Goal: Task Accomplishment & Management: Manage account settings

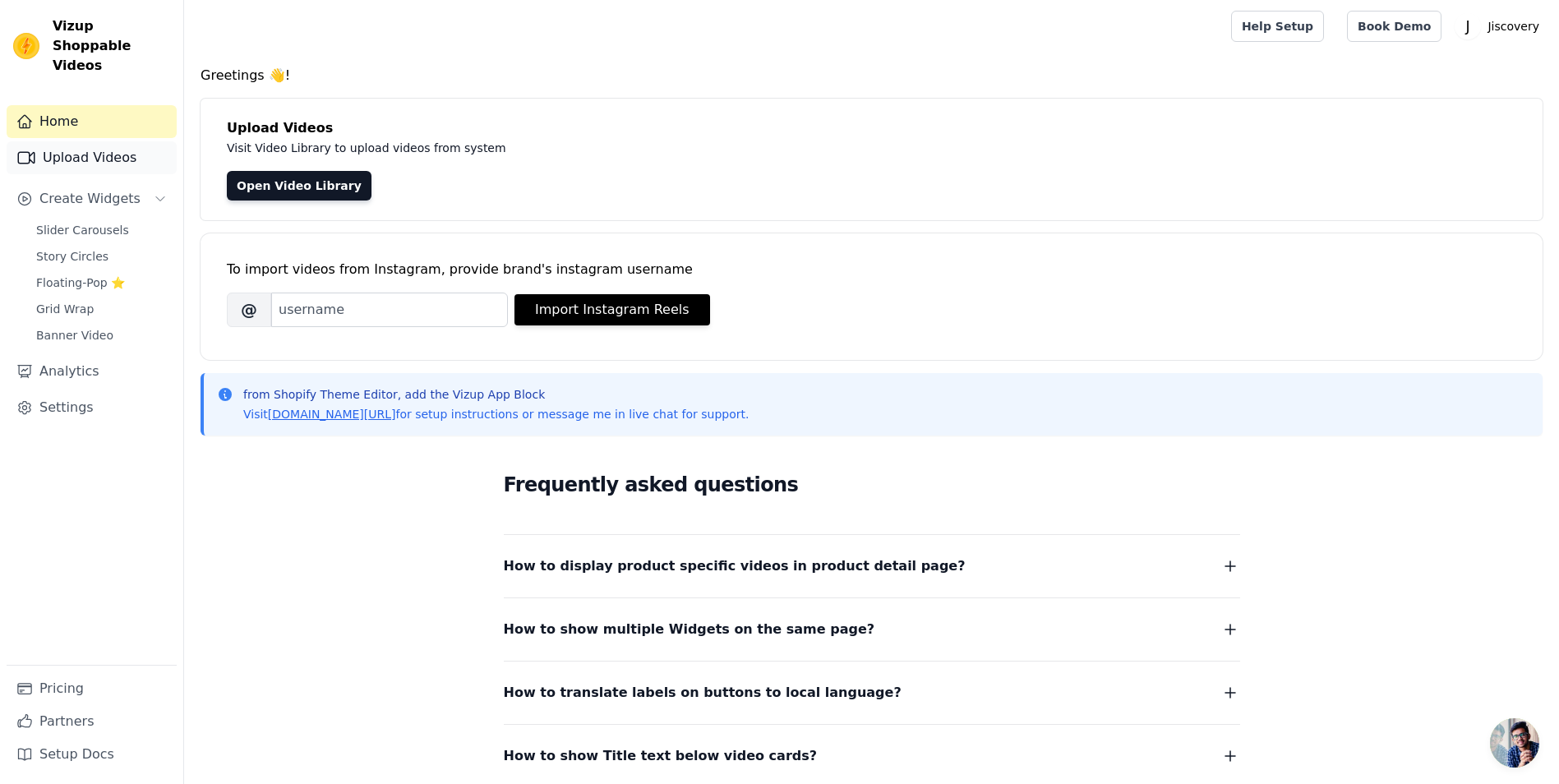
click at [102, 141] on link "Upload Videos" at bounding box center [92, 158] width 170 height 33
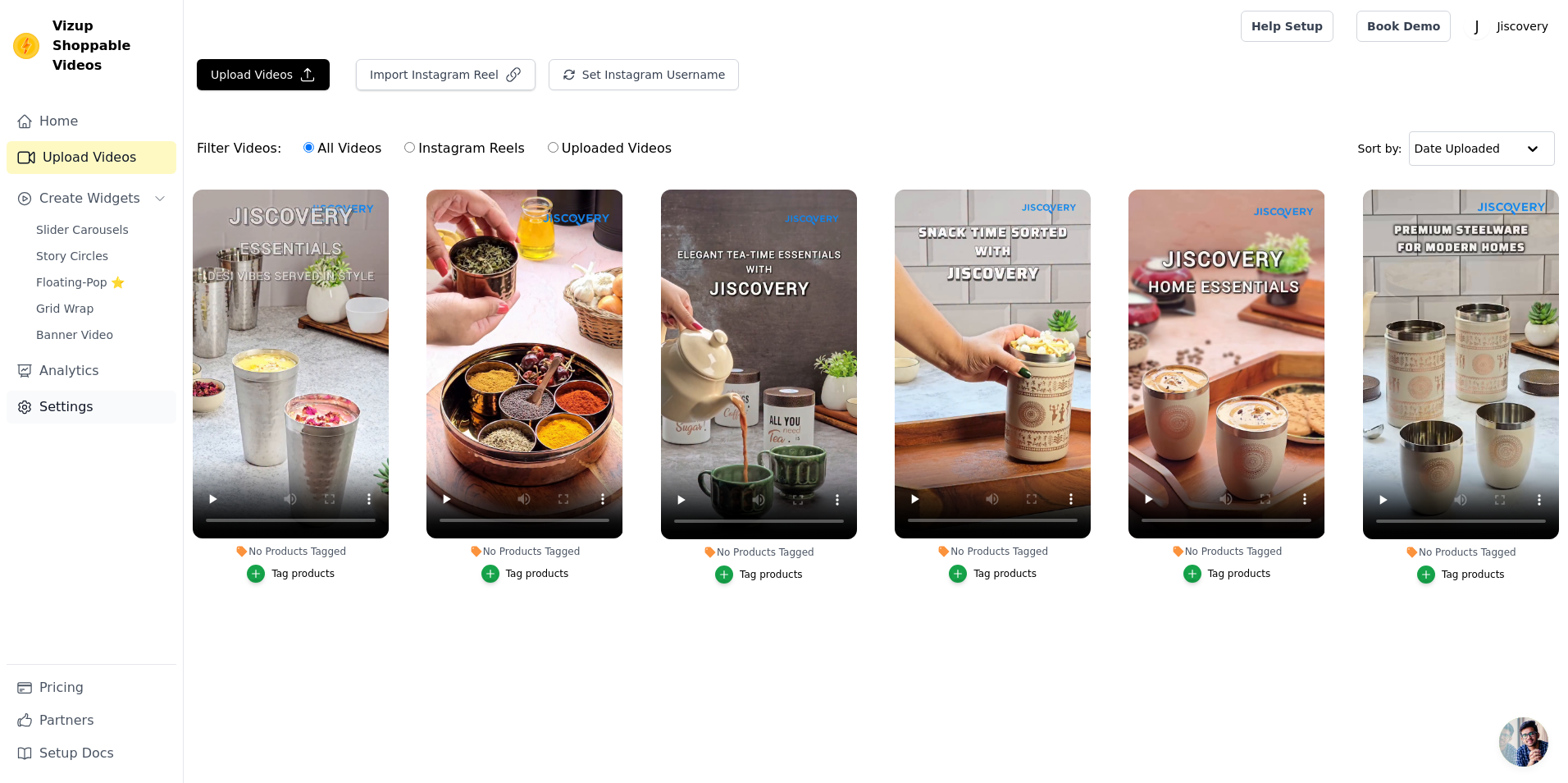
click at [69, 392] on link "Settings" at bounding box center [92, 406] width 170 height 33
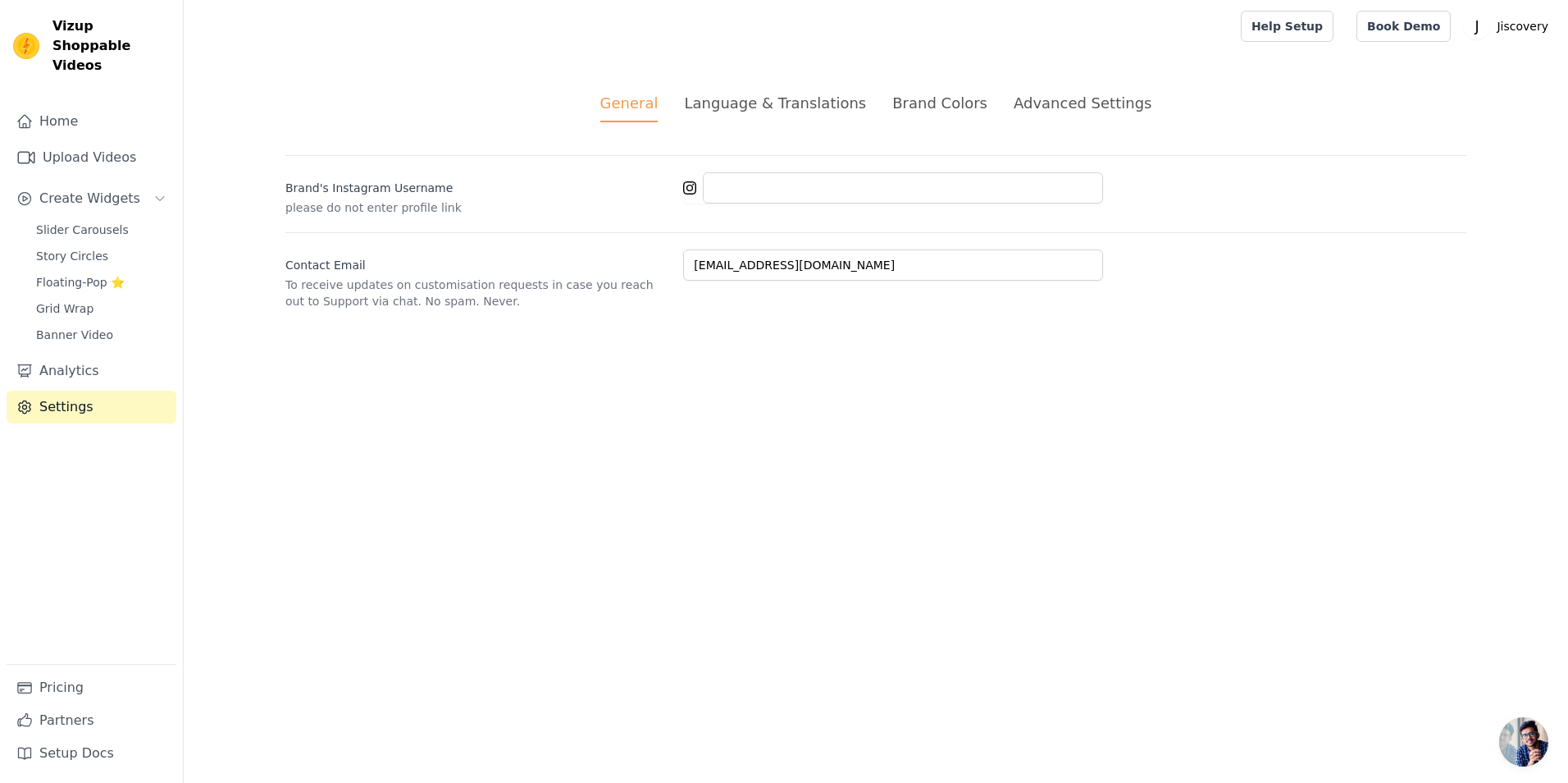
click at [1068, 112] on div "Advanced Settings" at bounding box center [1082, 102] width 138 height 22
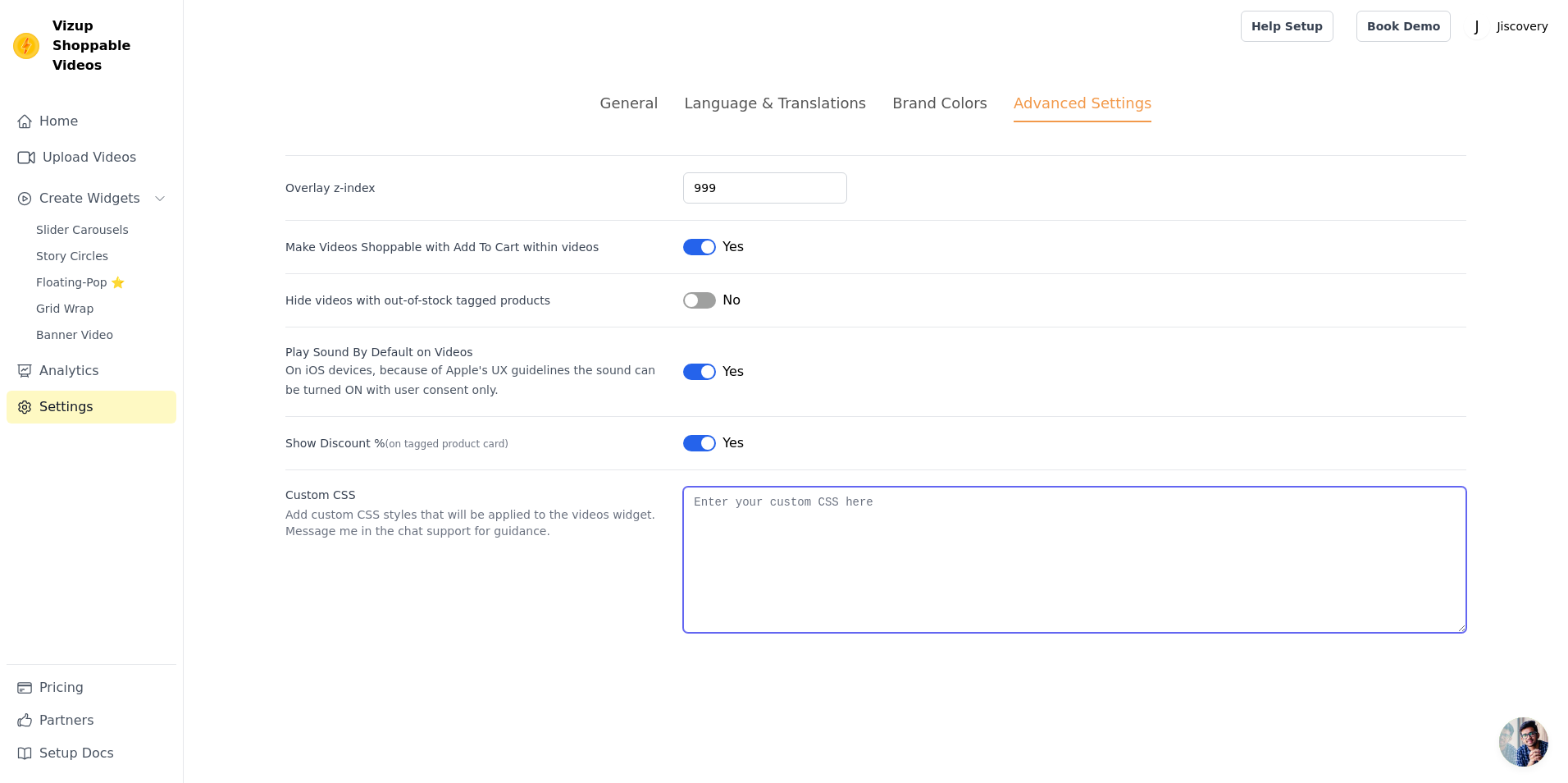
click at [789, 511] on textarea "Custom CSS" at bounding box center [1075, 559] width 783 height 146
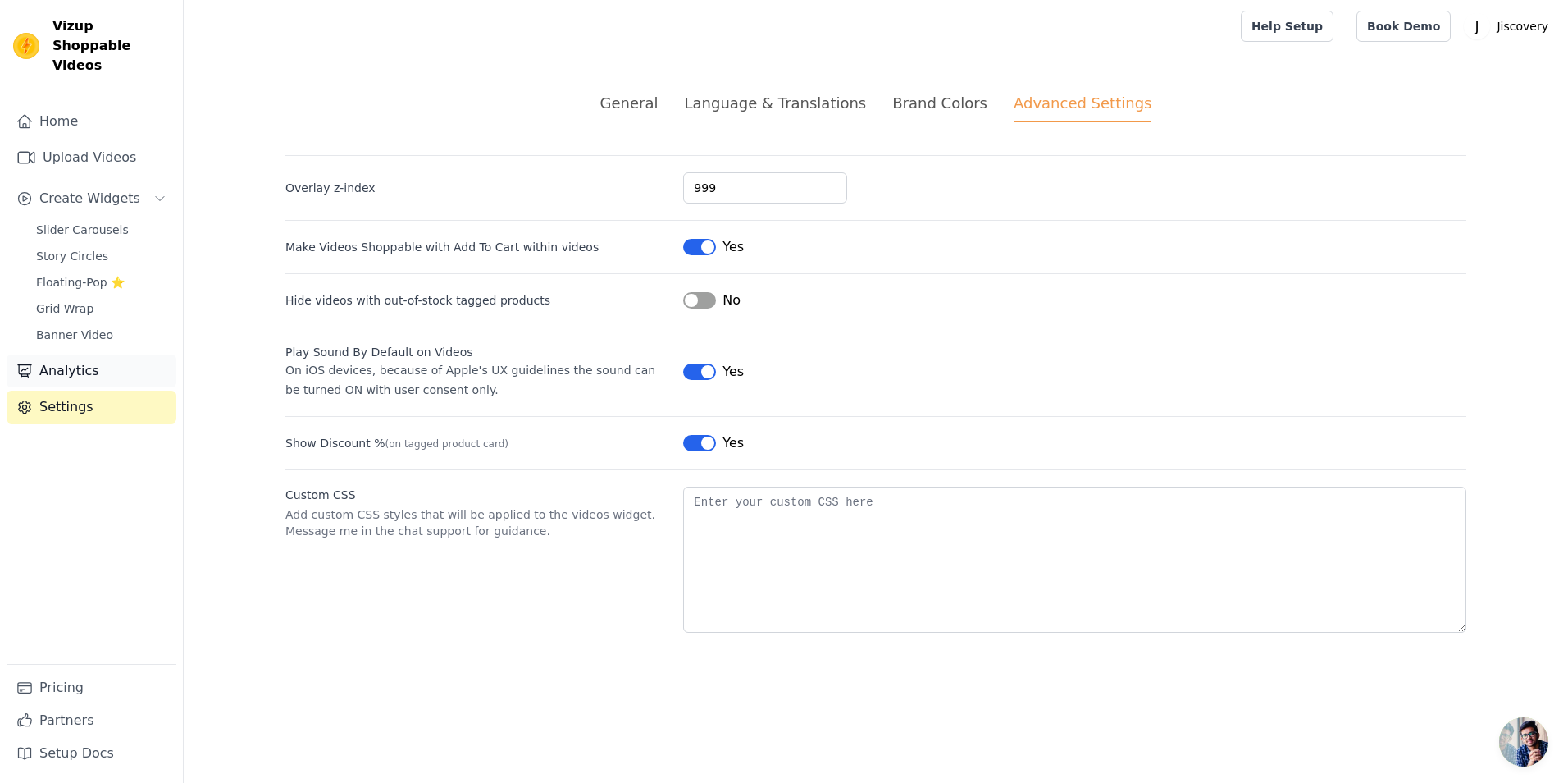
click at [90, 354] on link "Analytics" at bounding box center [92, 371] width 170 height 33
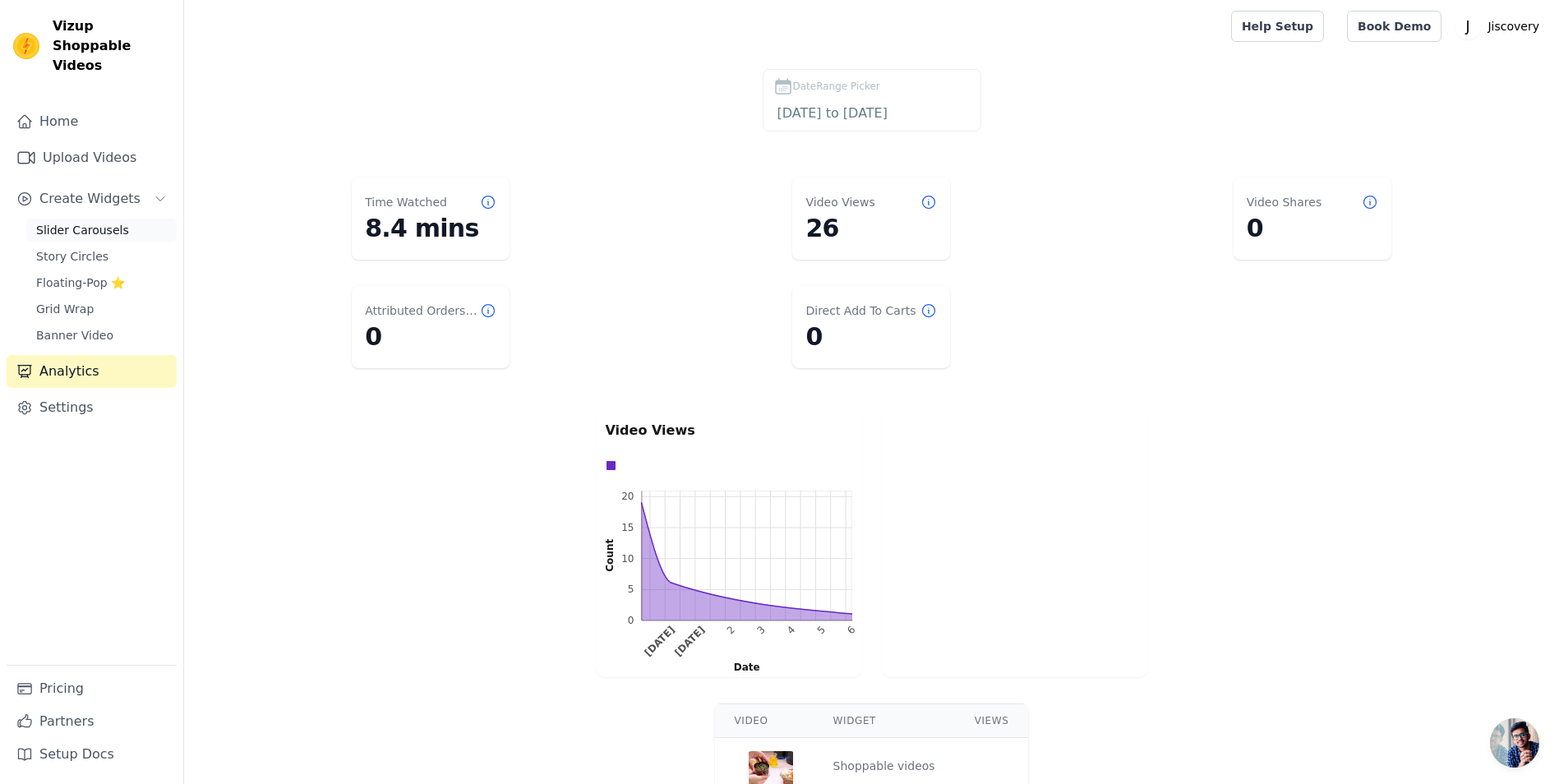
click at [116, 218] on link "Slider Carousels" at bounding box center [101, 230] width 150 height 23
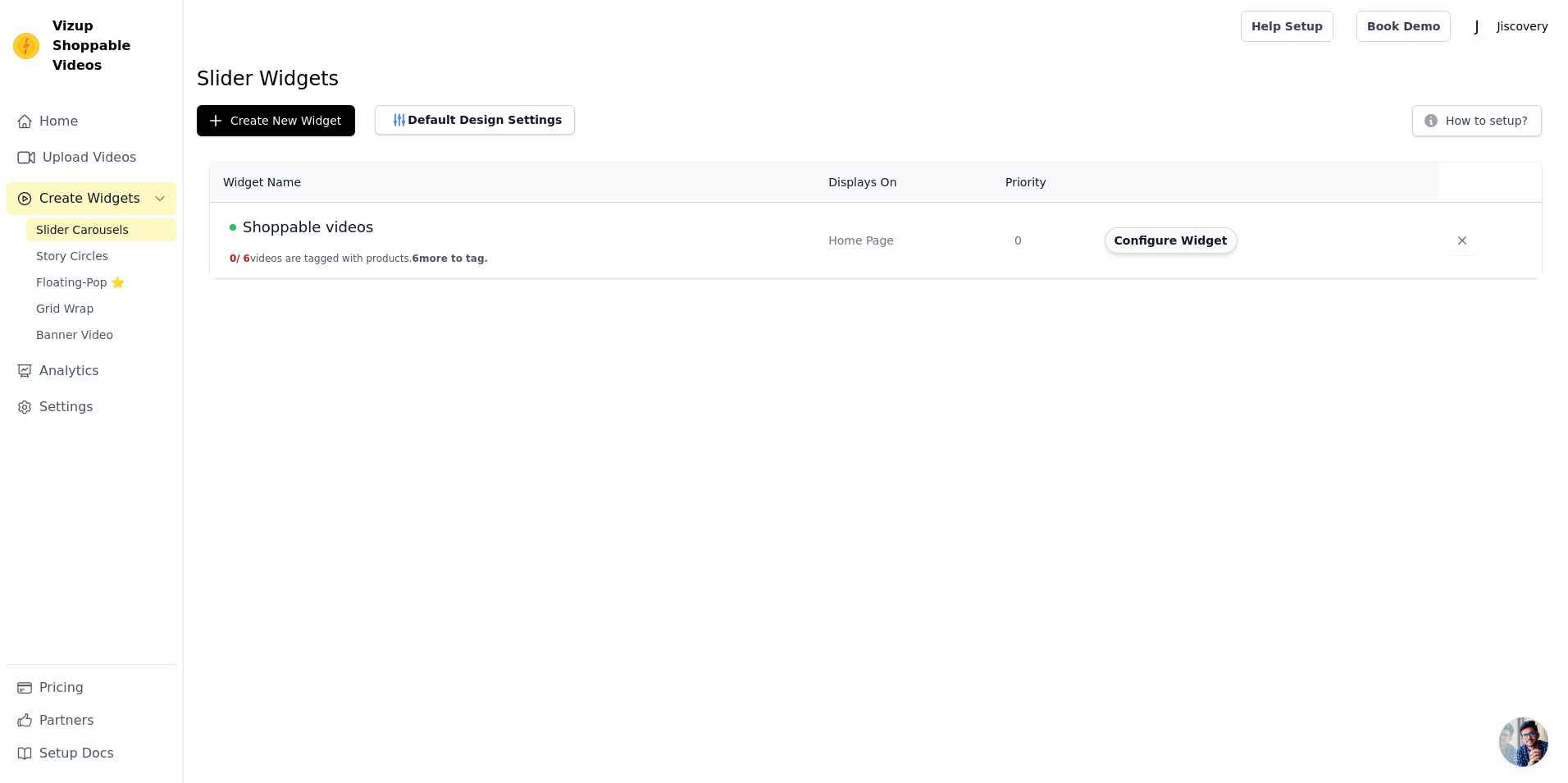
click at [1170, 248] on button "Configure Widget" at bounding box center [1171, 239] width 133 height 26
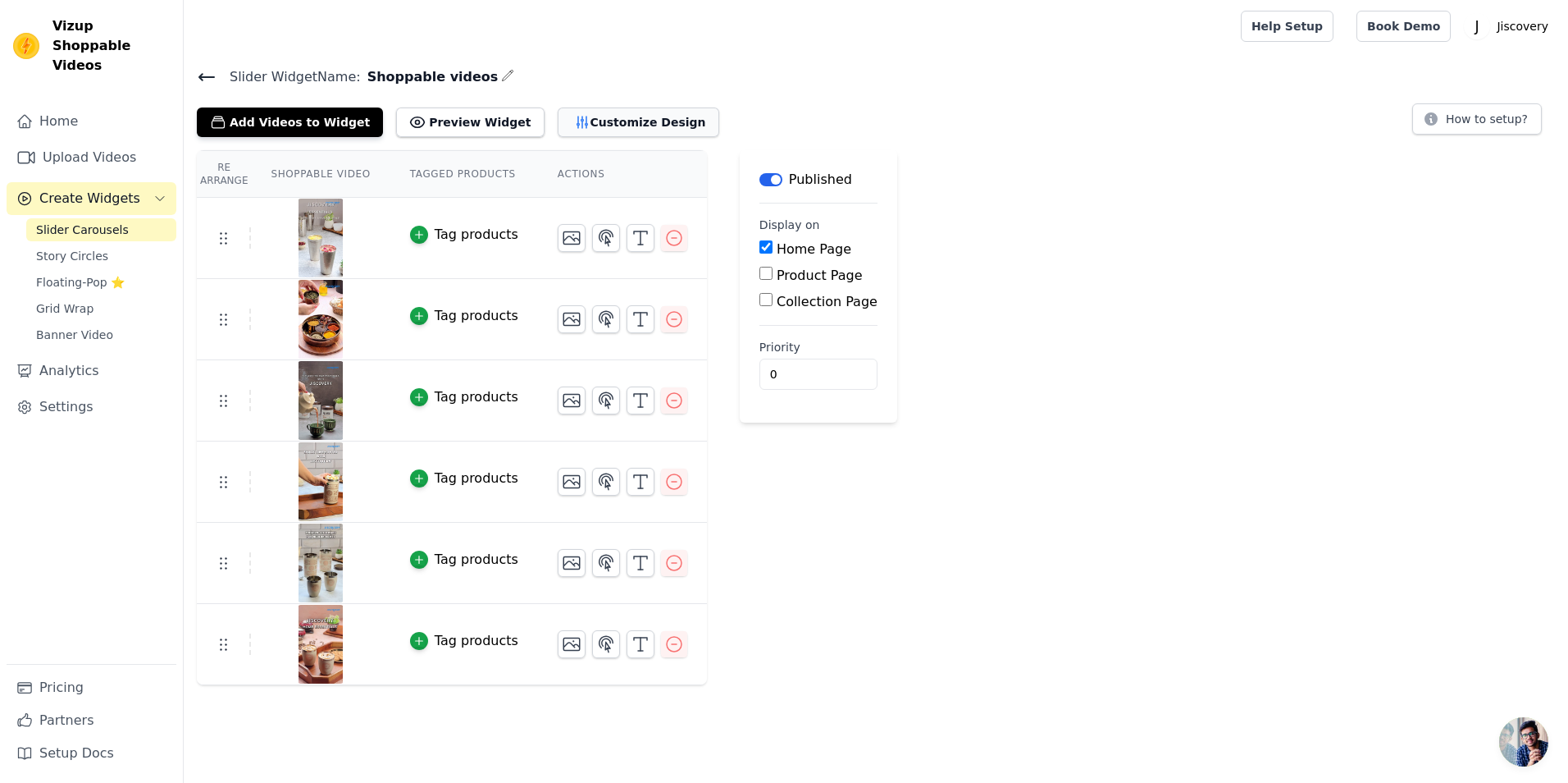
click at [585, 126] on button "Customize Design" at bounding box center [638, 122] width 161 height 30
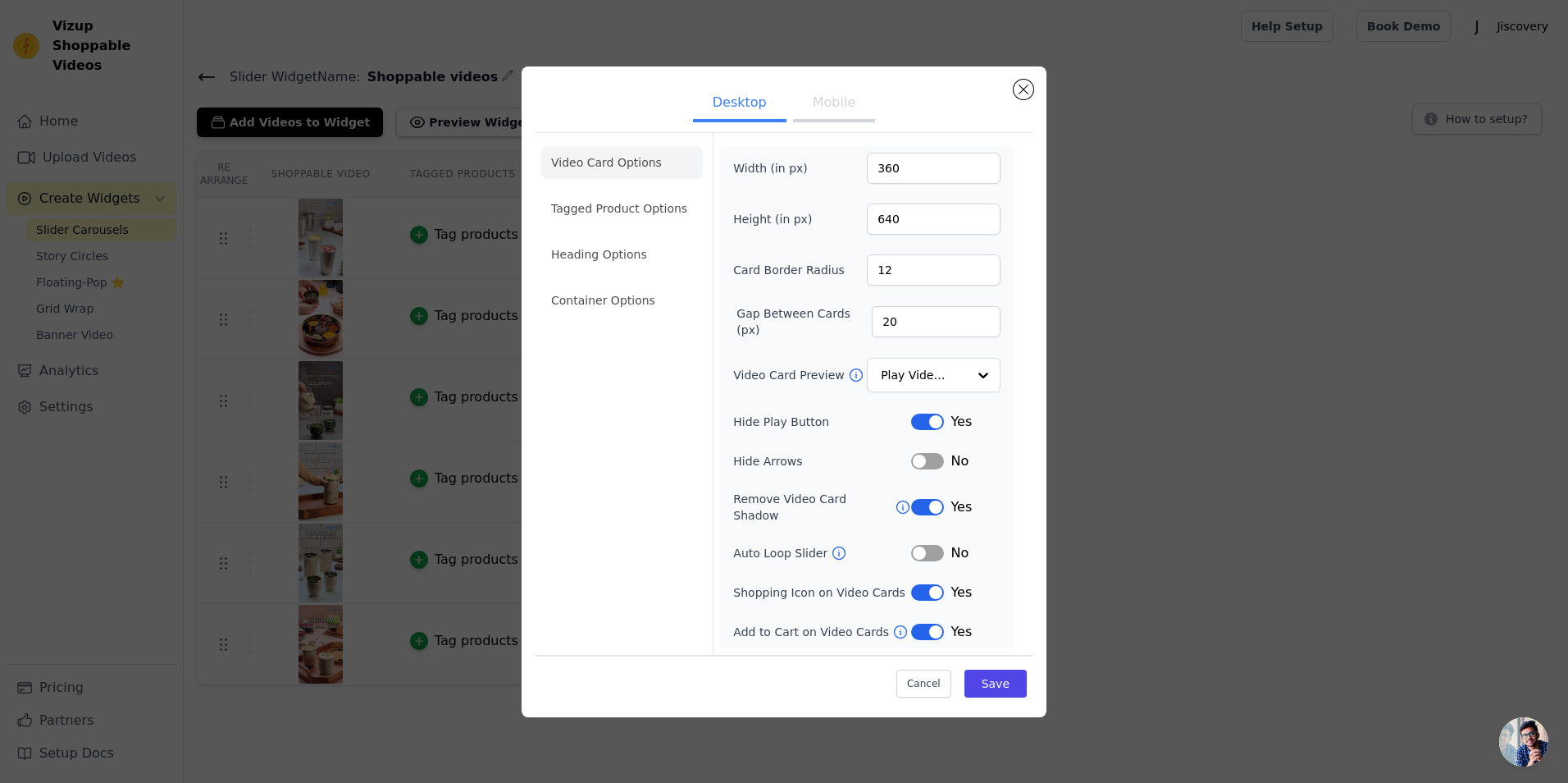
click at [849, 115] on button "Mobile" at bounding box center [834, 103] width 82 height 36
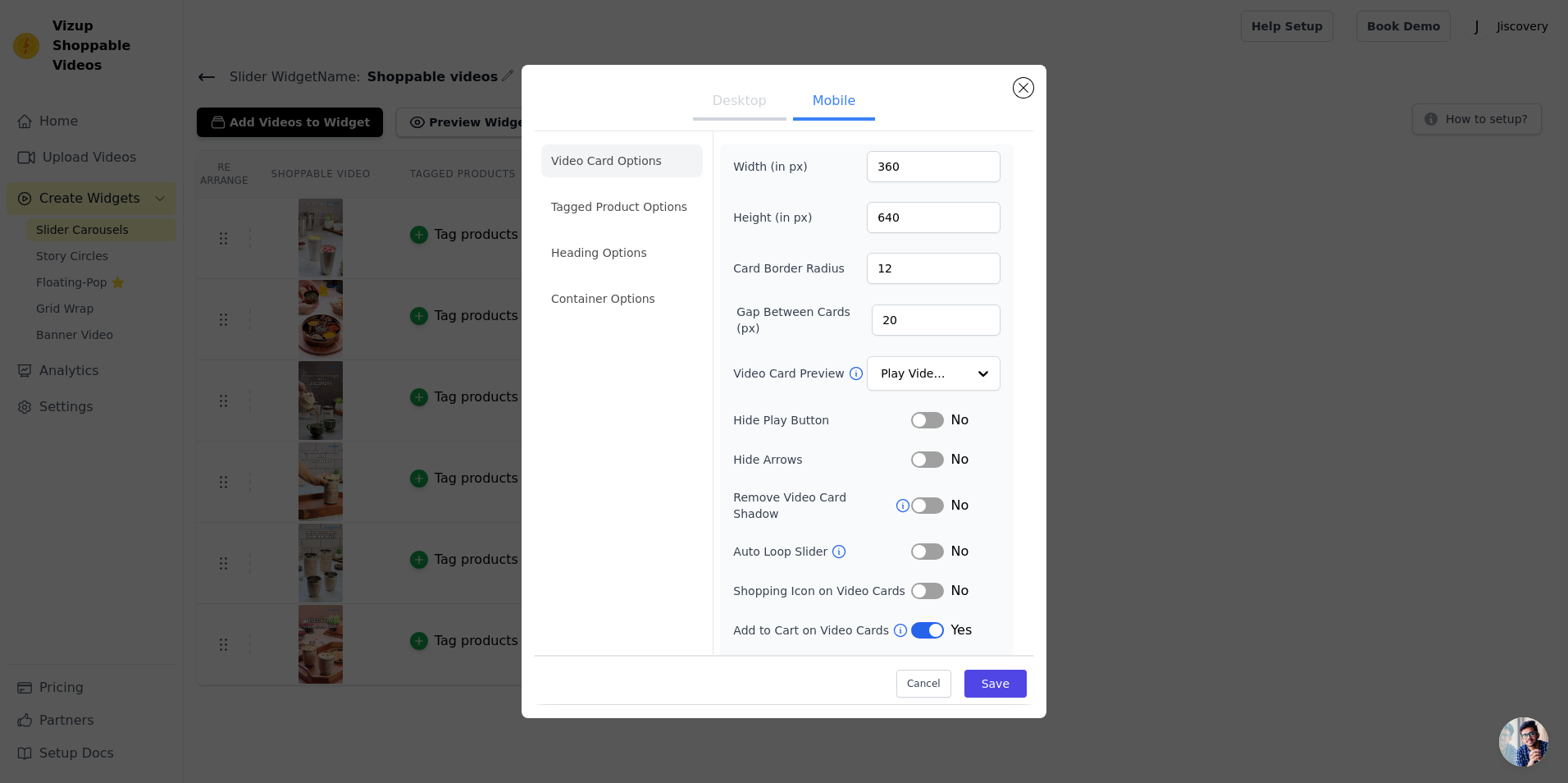
click at [734, 112] on button "Desktop" at bounding box center [740, 102] width 94 height 36
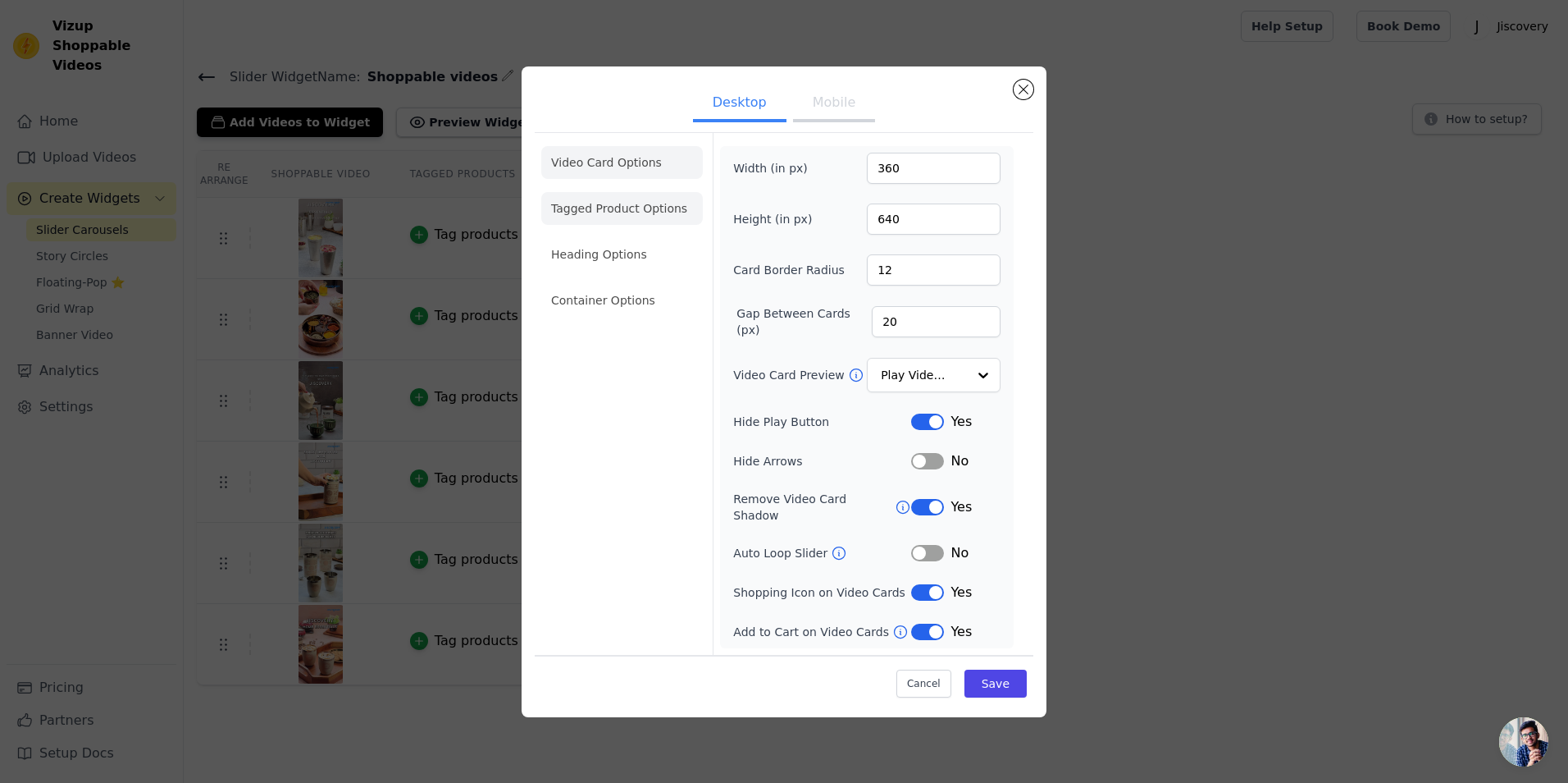
click at [637, 220] on li "Tagged Product Options" at bounding box center [622, 209] width 161 height 33
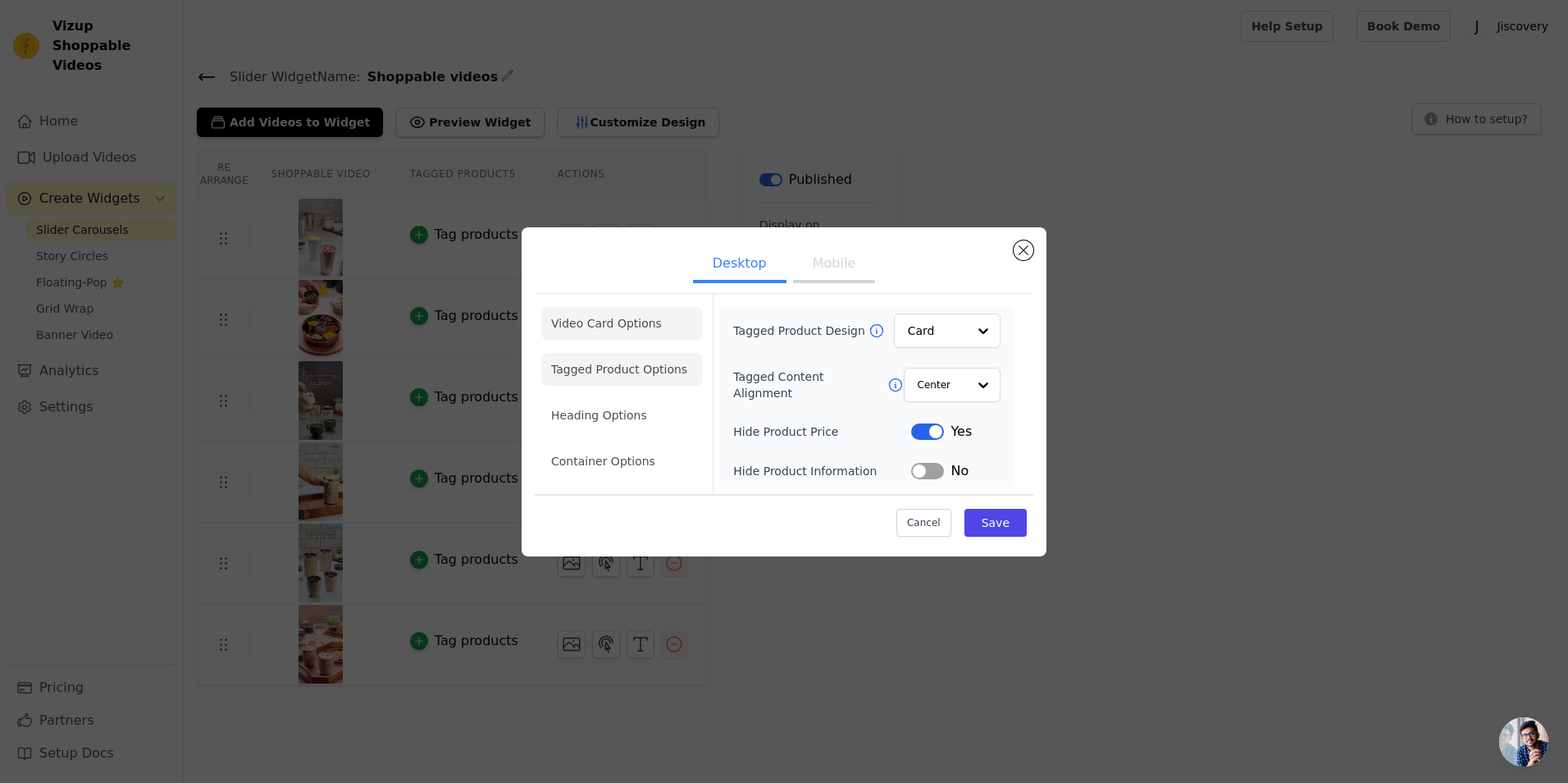
click at [650, 331] on li "Video Card Options" at bounding box center [622, 323] width 161 height 33
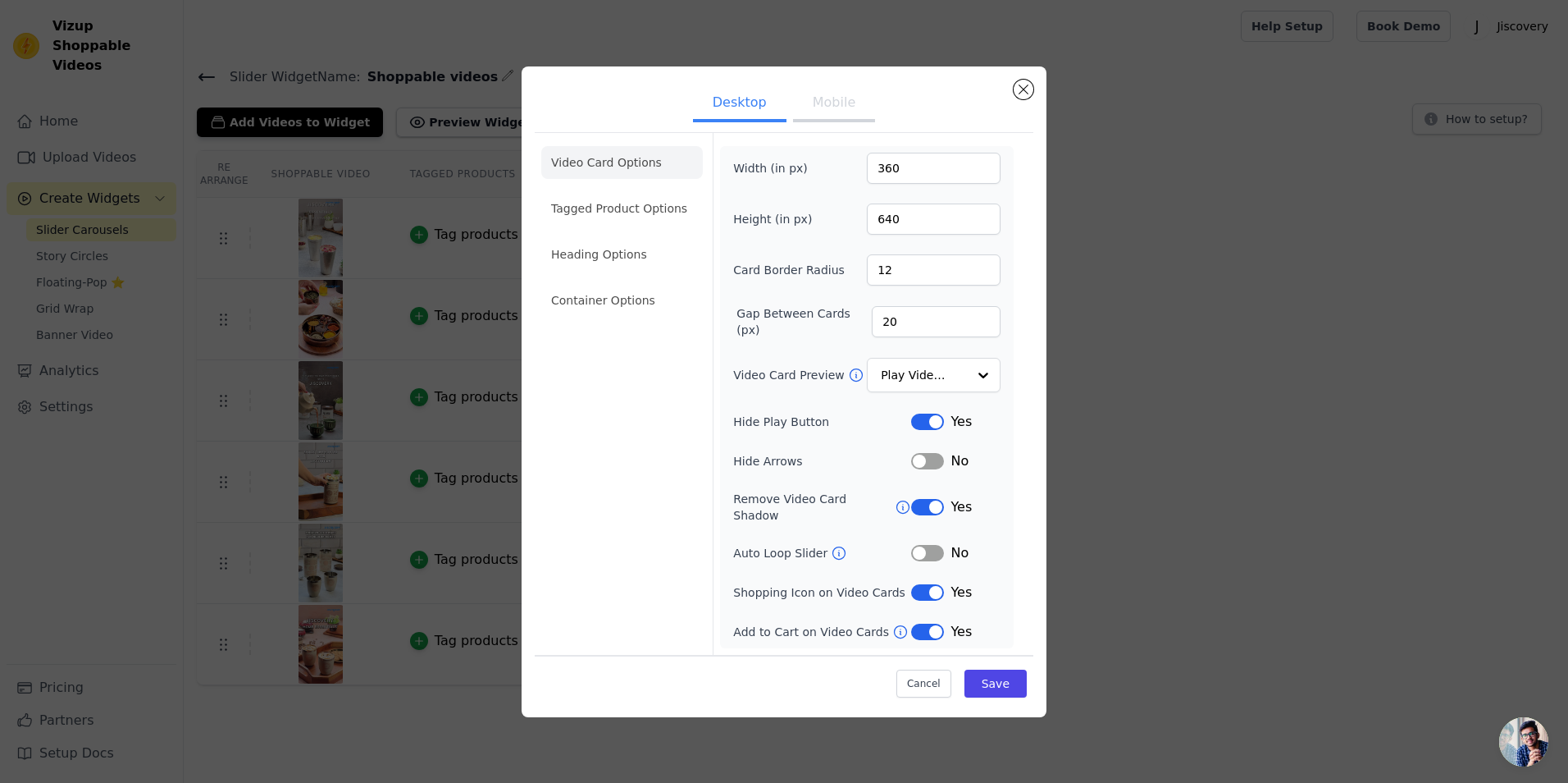
click at [837, 111] on button "Mobile" at bounding box center [834, 103] width 82 height 36
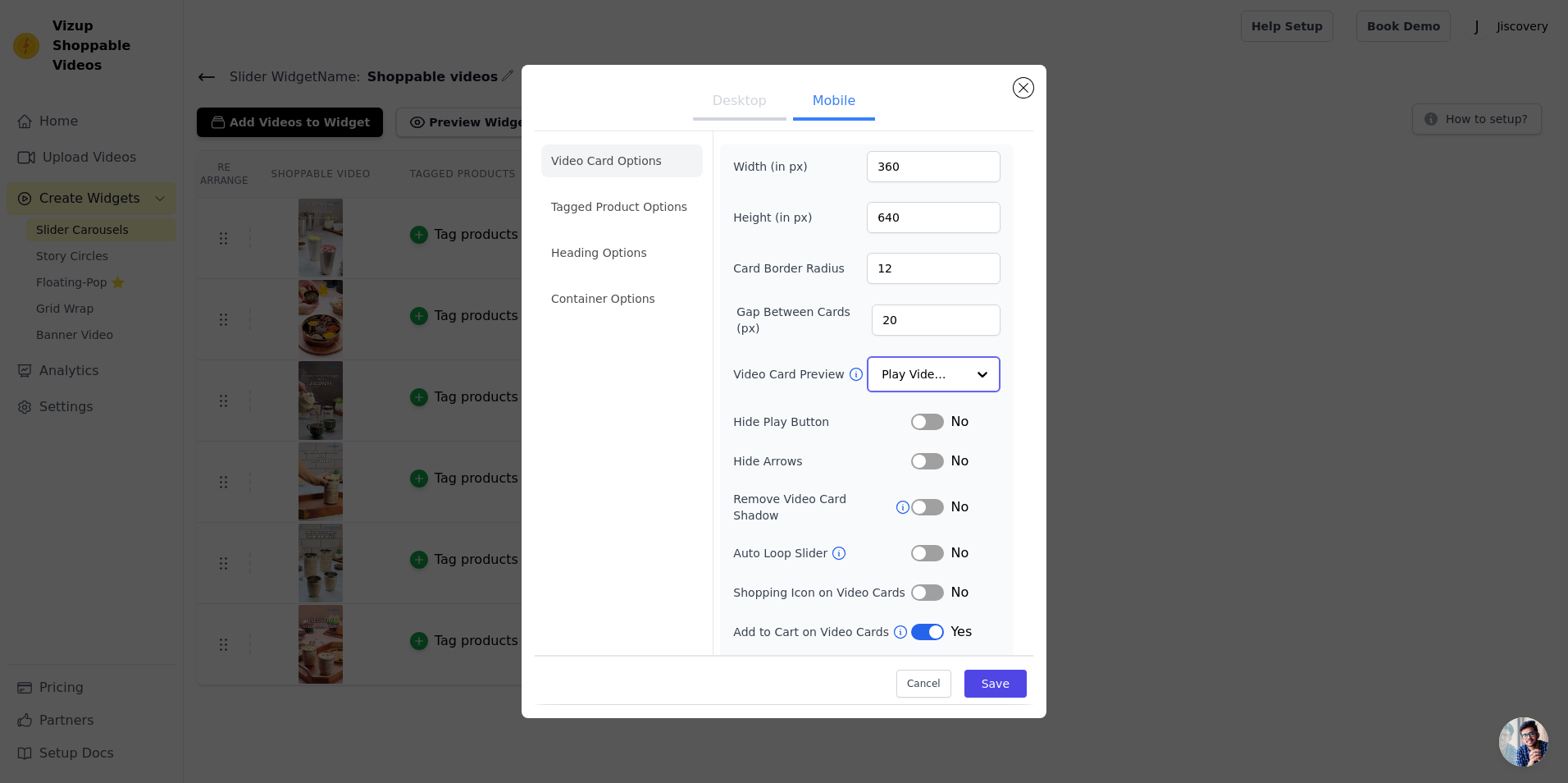
click at [938, 378] on input "Video Card Preview" at bounding box center [924, 374] width 85 height 33
click at [565, 372] on div "Video Card Options Tagged Product Options Heading Options Container Options" at bounding box center [622, 411] width 161 height 561
click at [737, 106] on button "Desktop" at bounding box center [740, 102] width 94 height 36
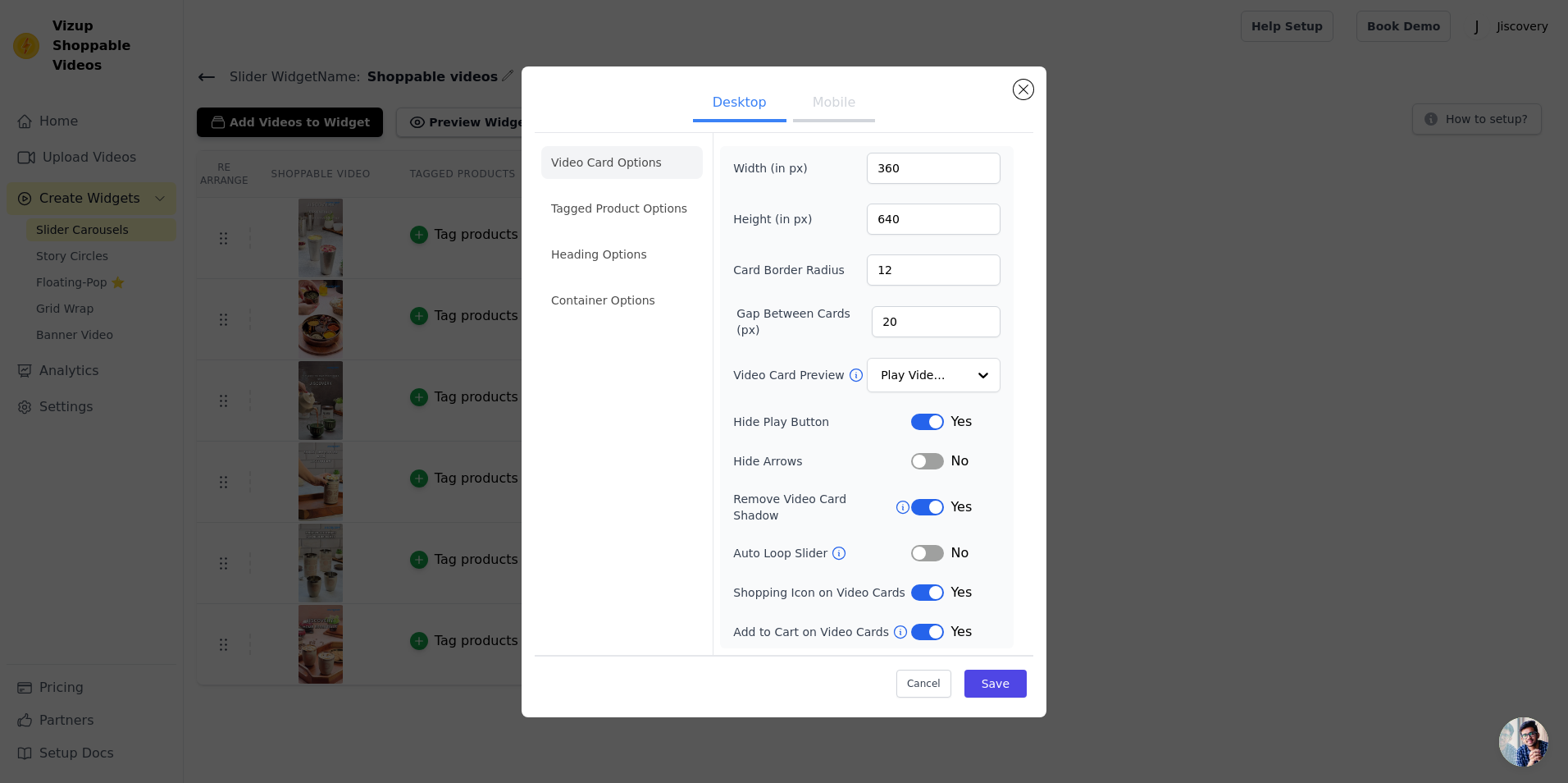
click at [826, 107] on button "Mobile" at bounding box center [834, 103] width 82 height 36
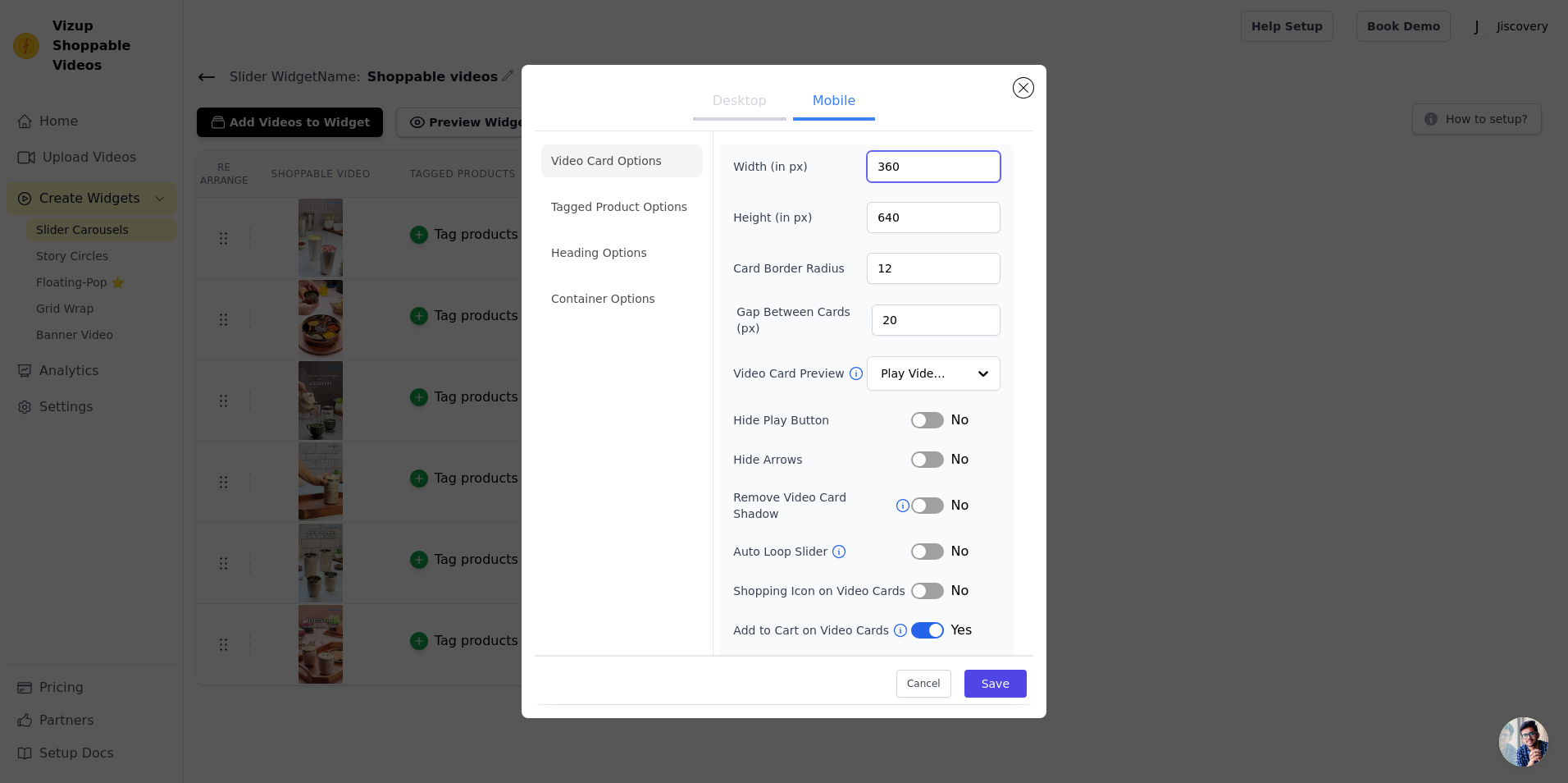
click at [900, 166] on input "360" at bounding box center [934, 166] width 133 height 31
type input "375"
drag, startPoint x: 899, startPoint y: 210, endPoint x: 859, endPoint y: 210, distance: 40.0
click at [867, 210] on input "640" at bounding box center [934, 217] width 133 height 31
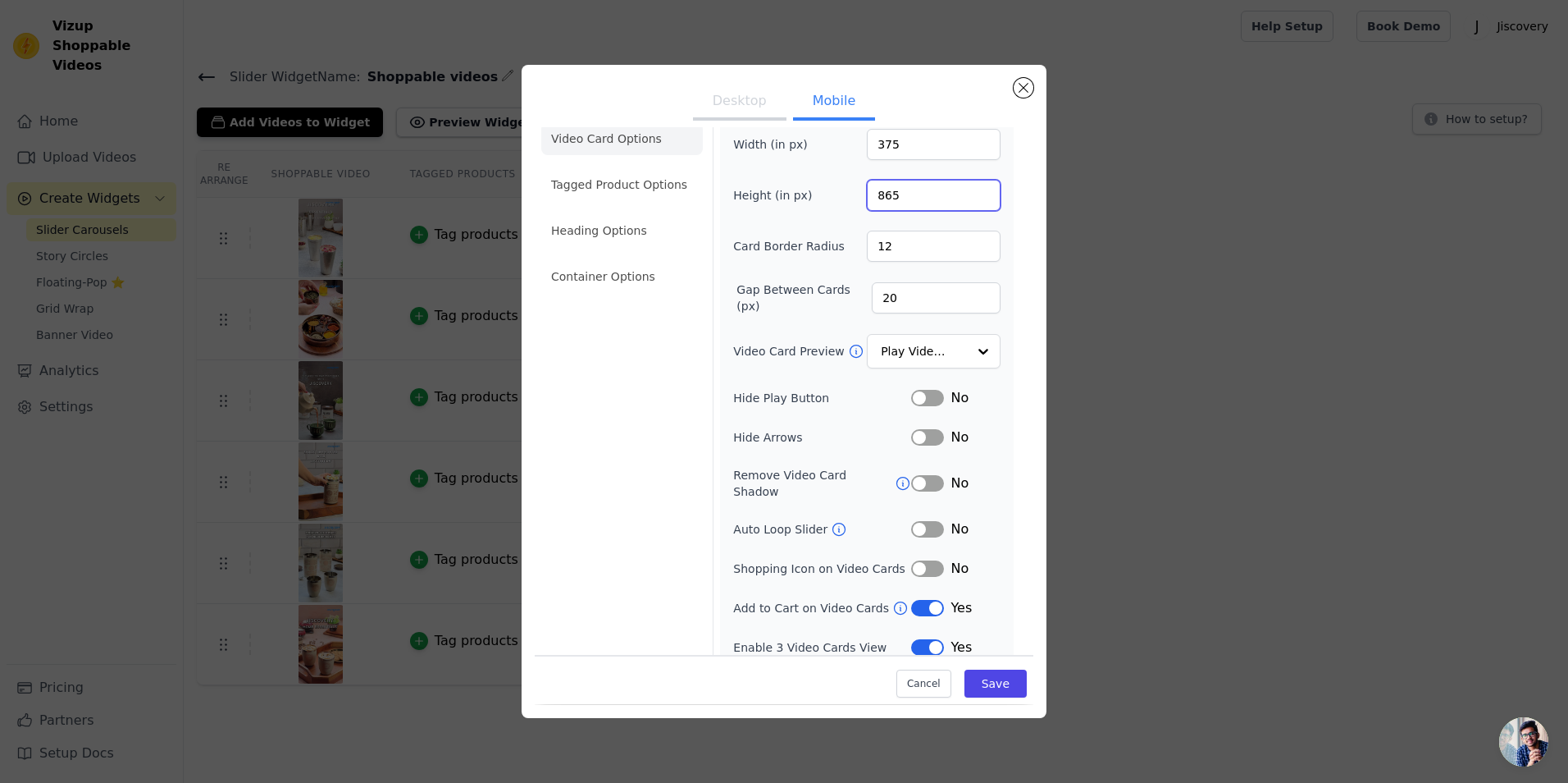
type input "865"
click at [743, 109] on button "Desktop" at bounding box center [740, 102] width 94 height 36
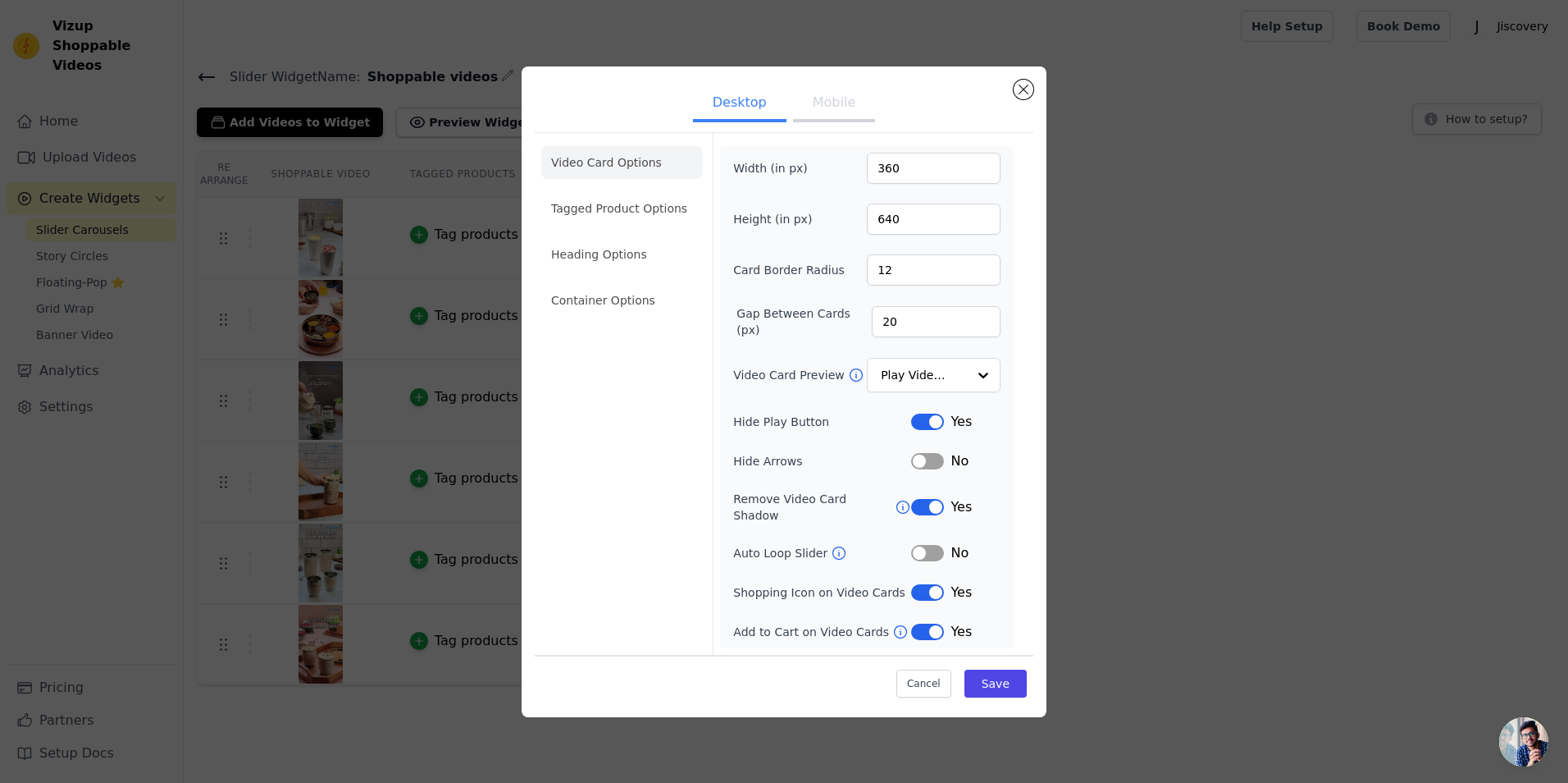
scroll to position [0, 0]
click at [838, 108] on button "Mobile" at bounding box center [834, 103] width 82 height 36
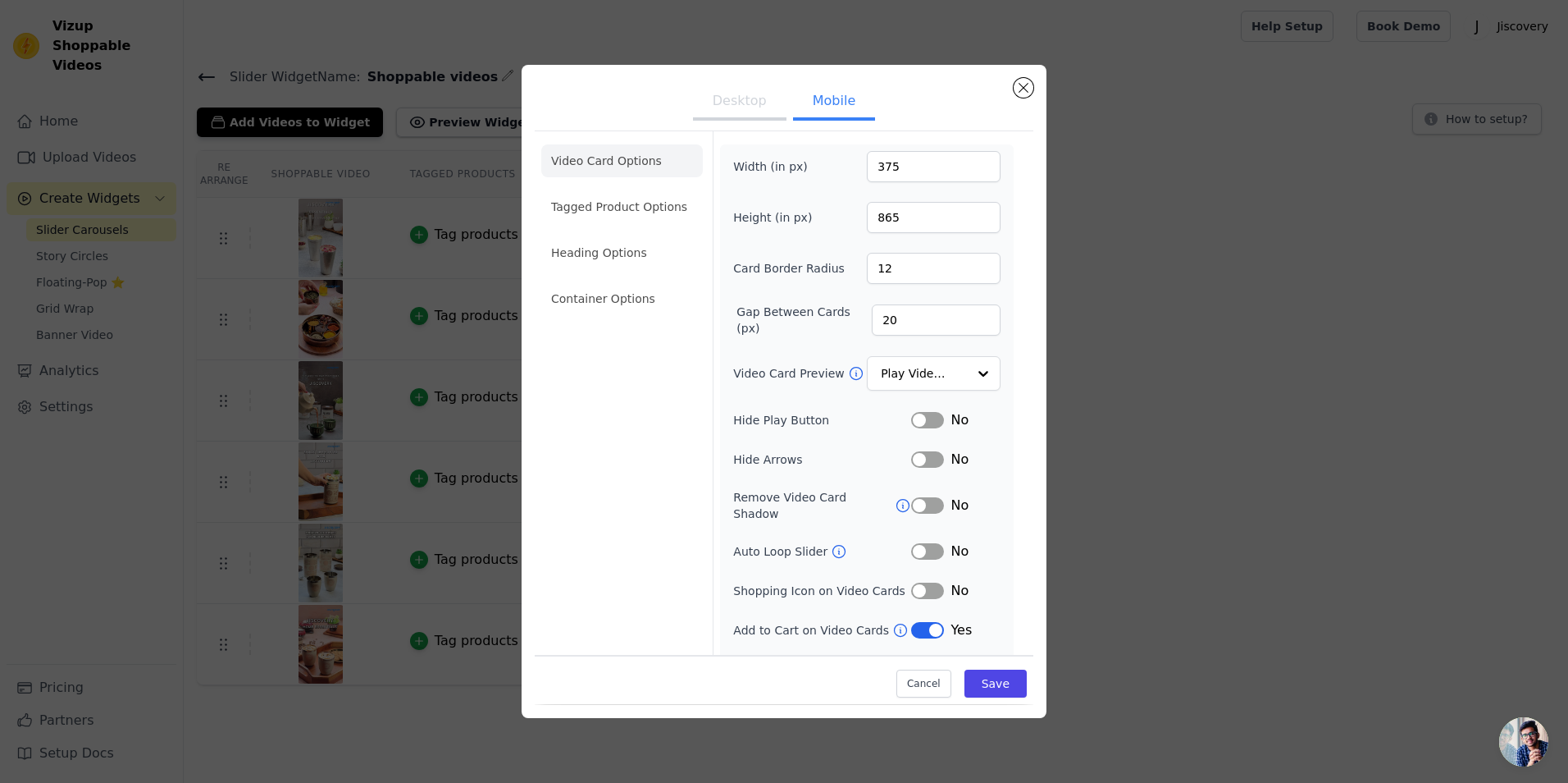
click at [929, 416] on button "Label" at bounding box center [928, 419] width 33 height 16
click at [915, 497] on button "Label" at bounding box center [928, 505] width 33 height 16
click at [743, 102] on button "Desktop" at bounding box center [740, 102] width 94 height 36
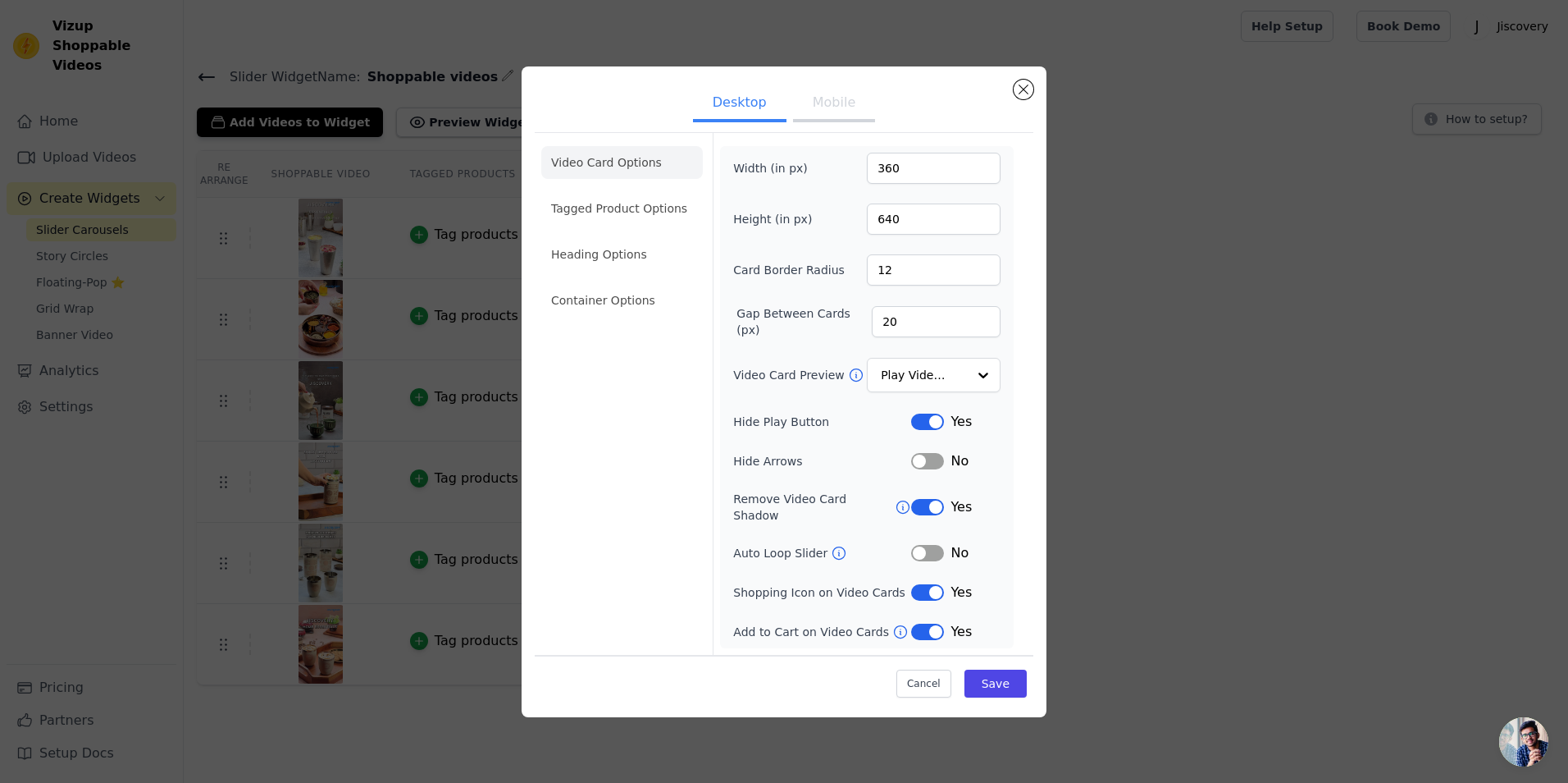
click at [816, 113] on button "Mobile" at bounding box center [834, 103] width 82 height 36
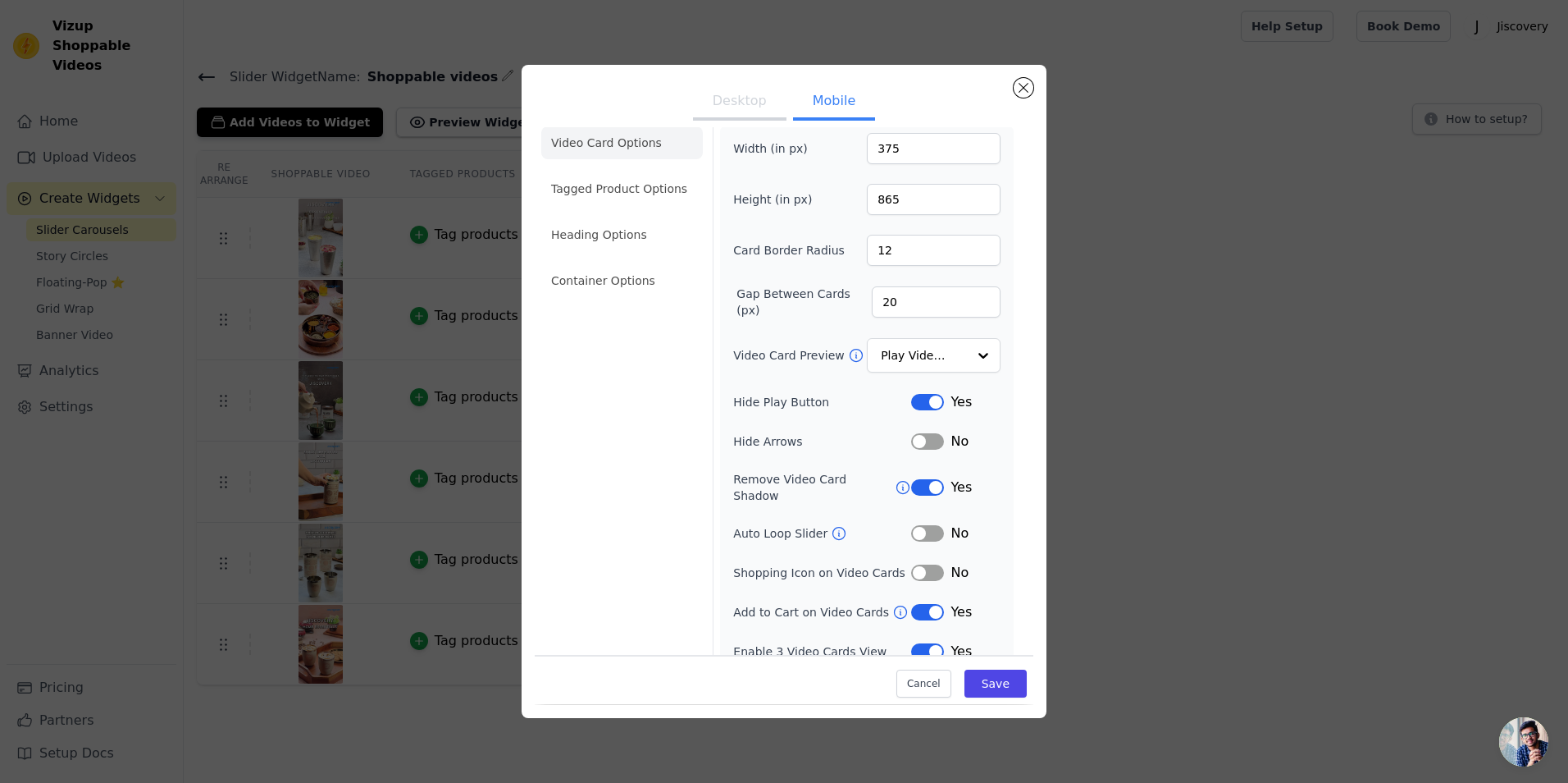
scroll to position [22, 0]
click at [985, 685] on button "Save" at bounding box center [995, 684] width 63 height 28
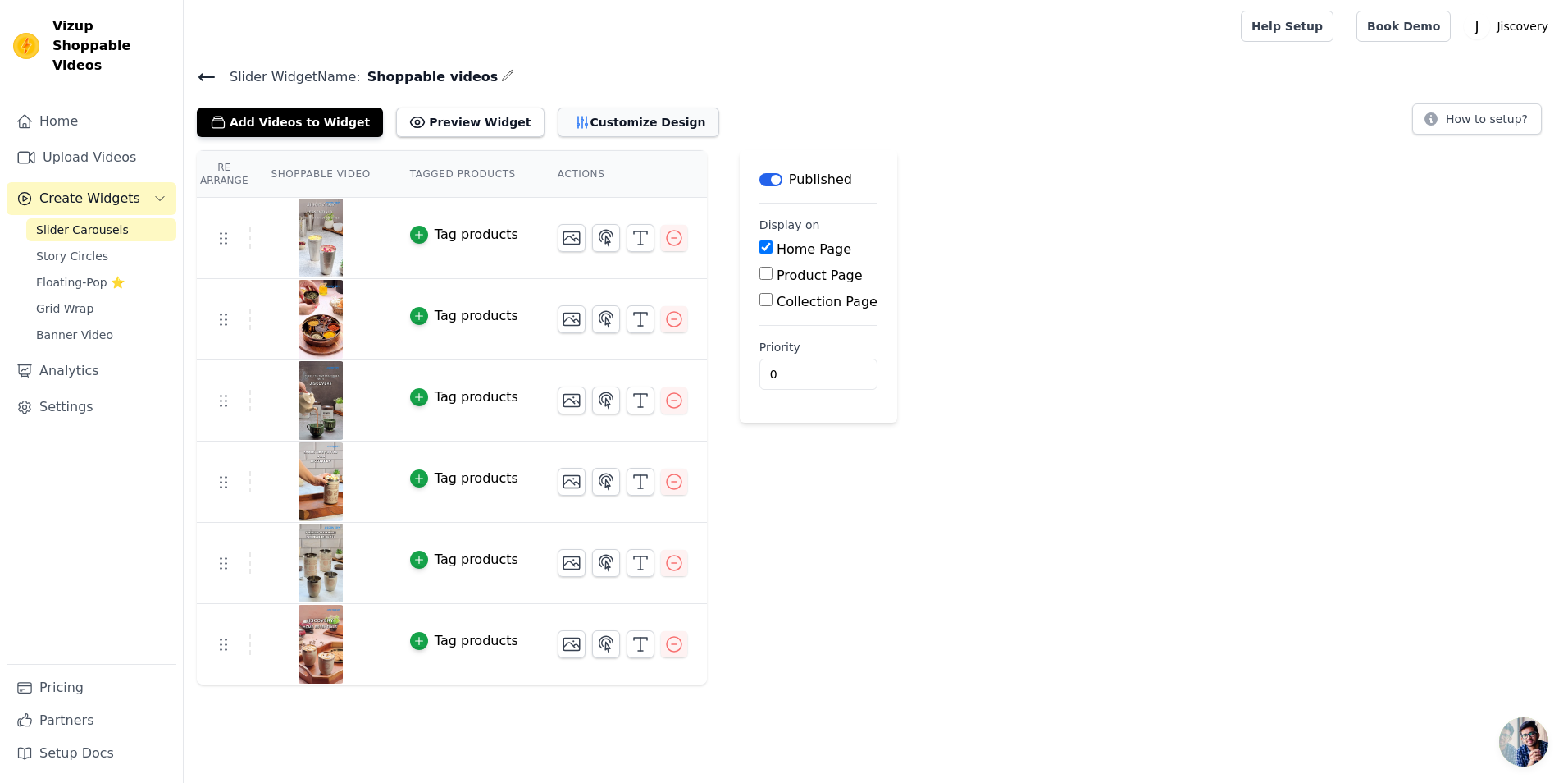
click at [558, 123] on button "Customize Design" at bounding box center [638, 122] width 161 height 30
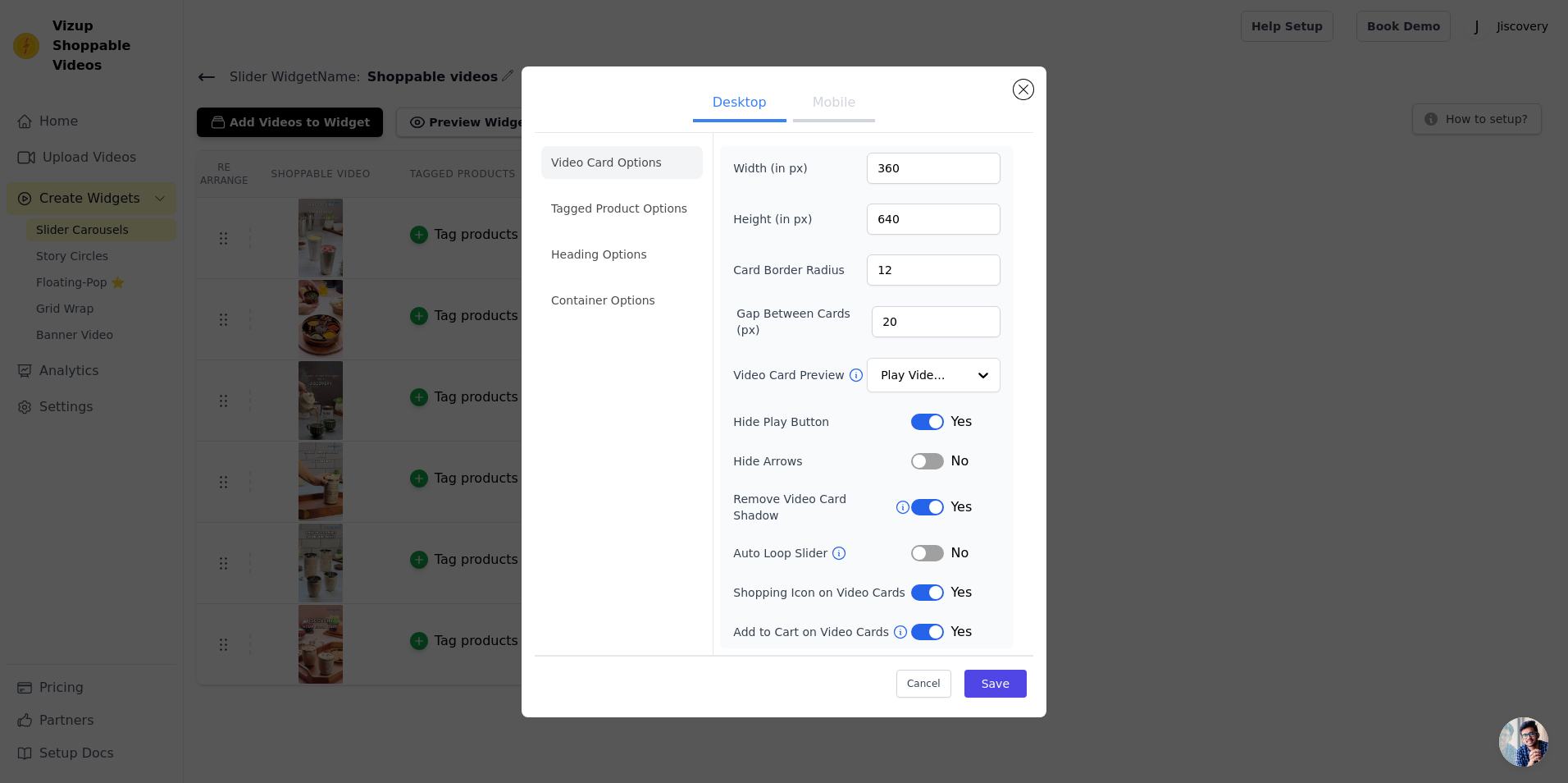
click at [831, 112] on button "Mobile" at bounding box center [834, 103] width 82 height 36
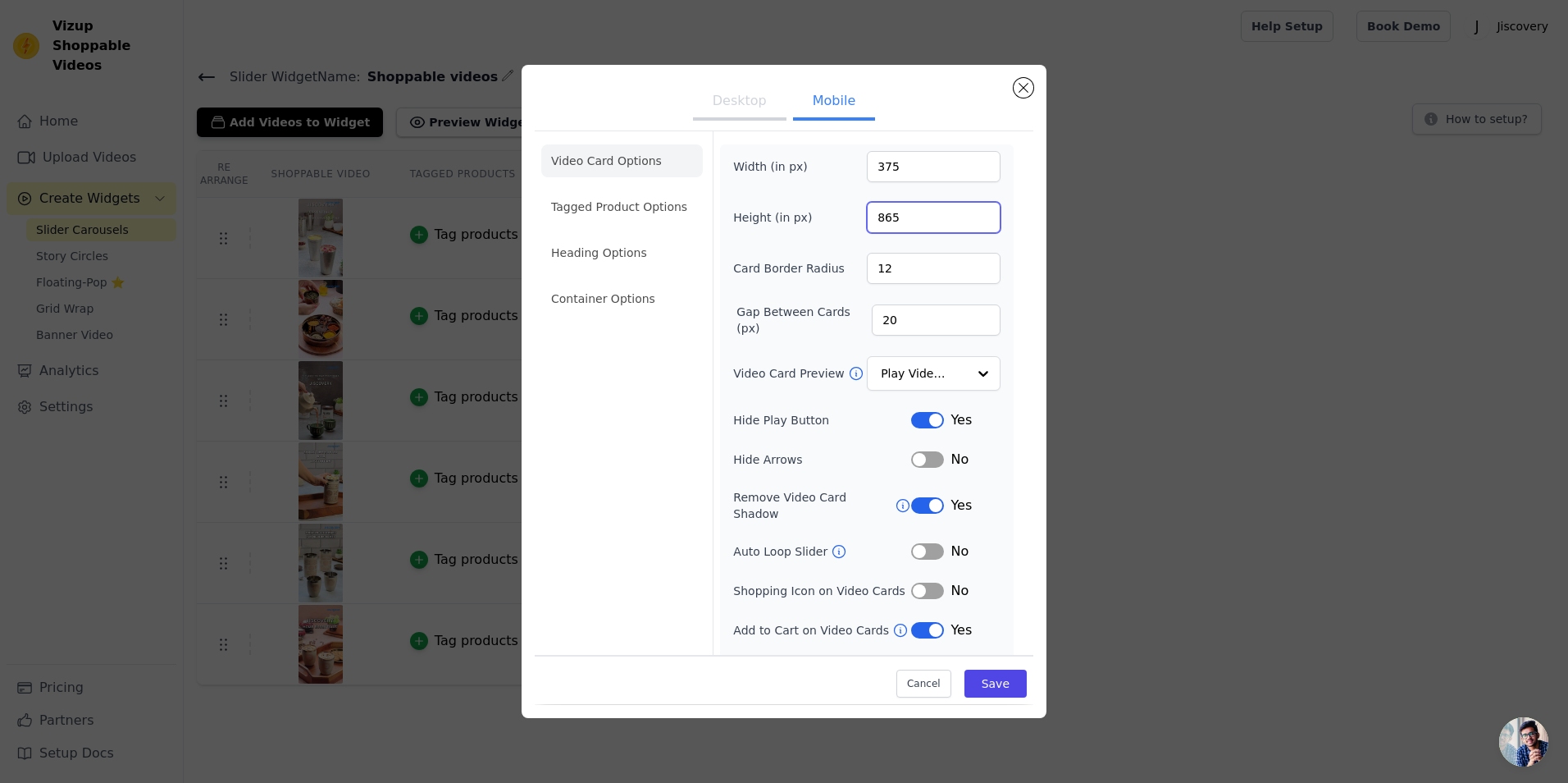
drag, startPoint x: 903, startPoint y: 222, endPoint x: 827, endPoint y: 216, distance: 76.2
click at [827, 216] on div "Height (in px) 865" at bounding box center [867, 217] width 267 height 31
type input "250"
click at [978, 684] on button "Save" at bounding box center [995, 684] width 63 height 28
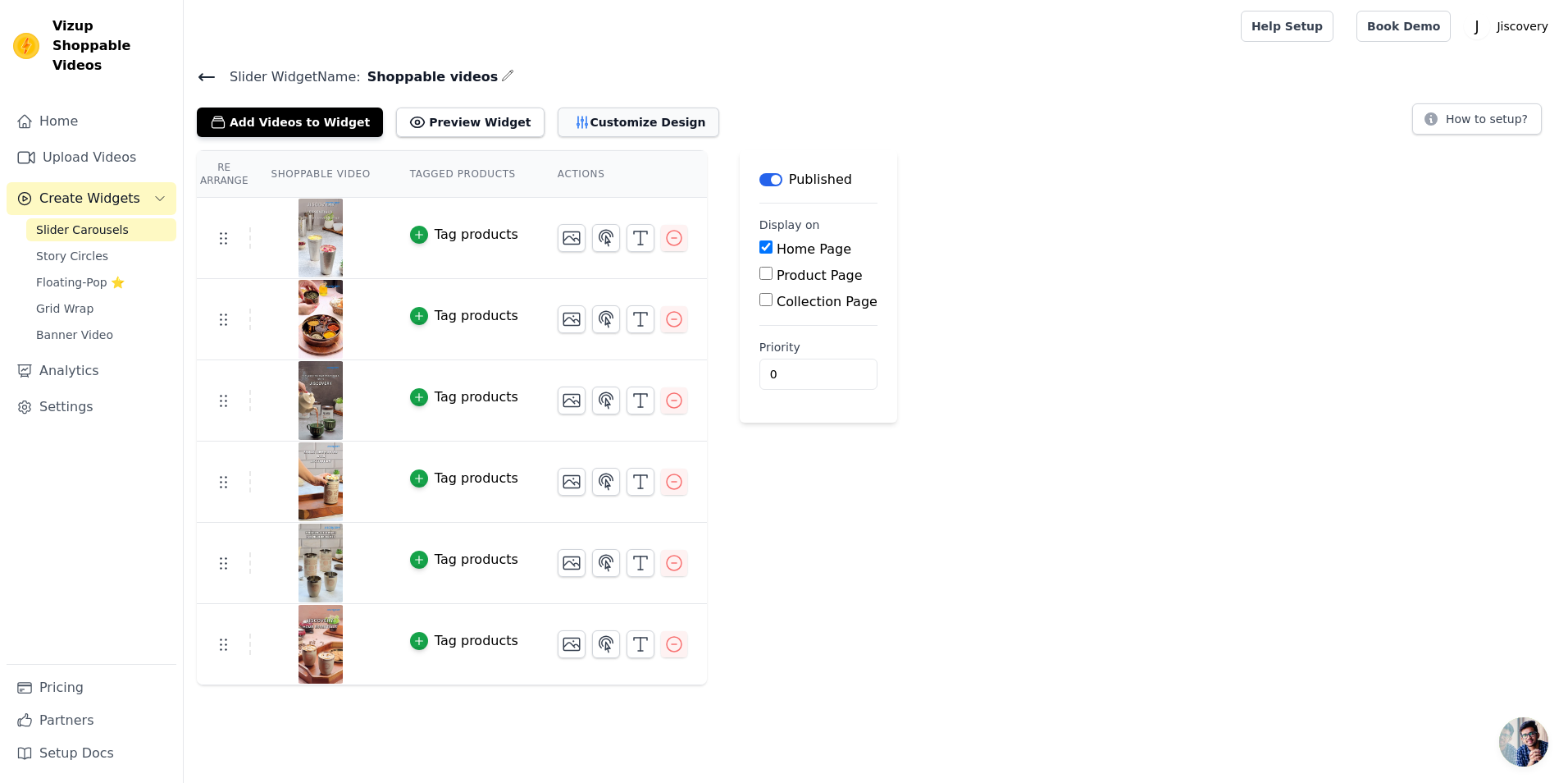
click at [586, 118] on button "Customize Design" at bounding box center [638, 122] width 161 height 30
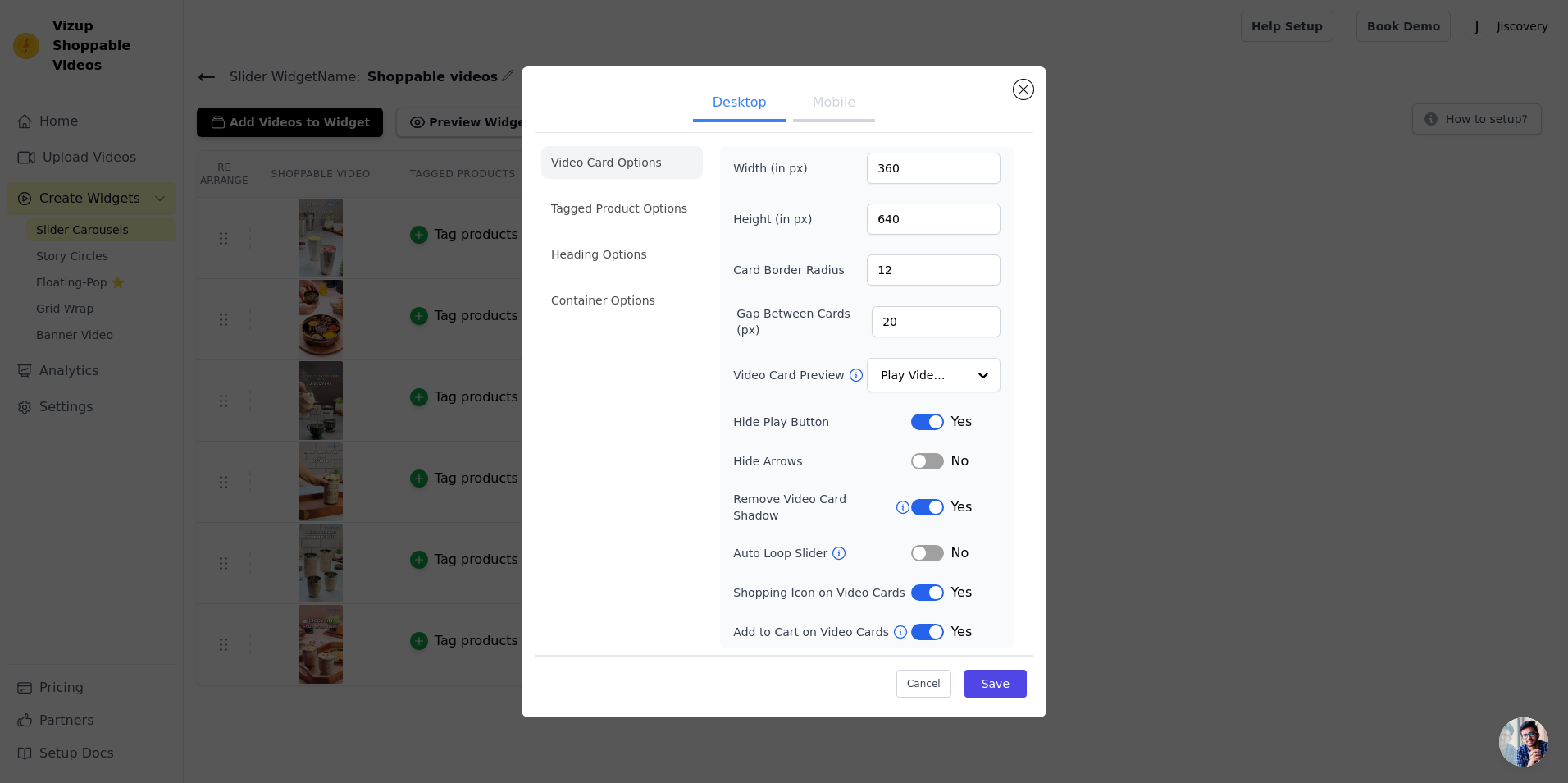
click at [837, 122] on button "Mobile" at bounding box center [834, 103] width 82 height 36
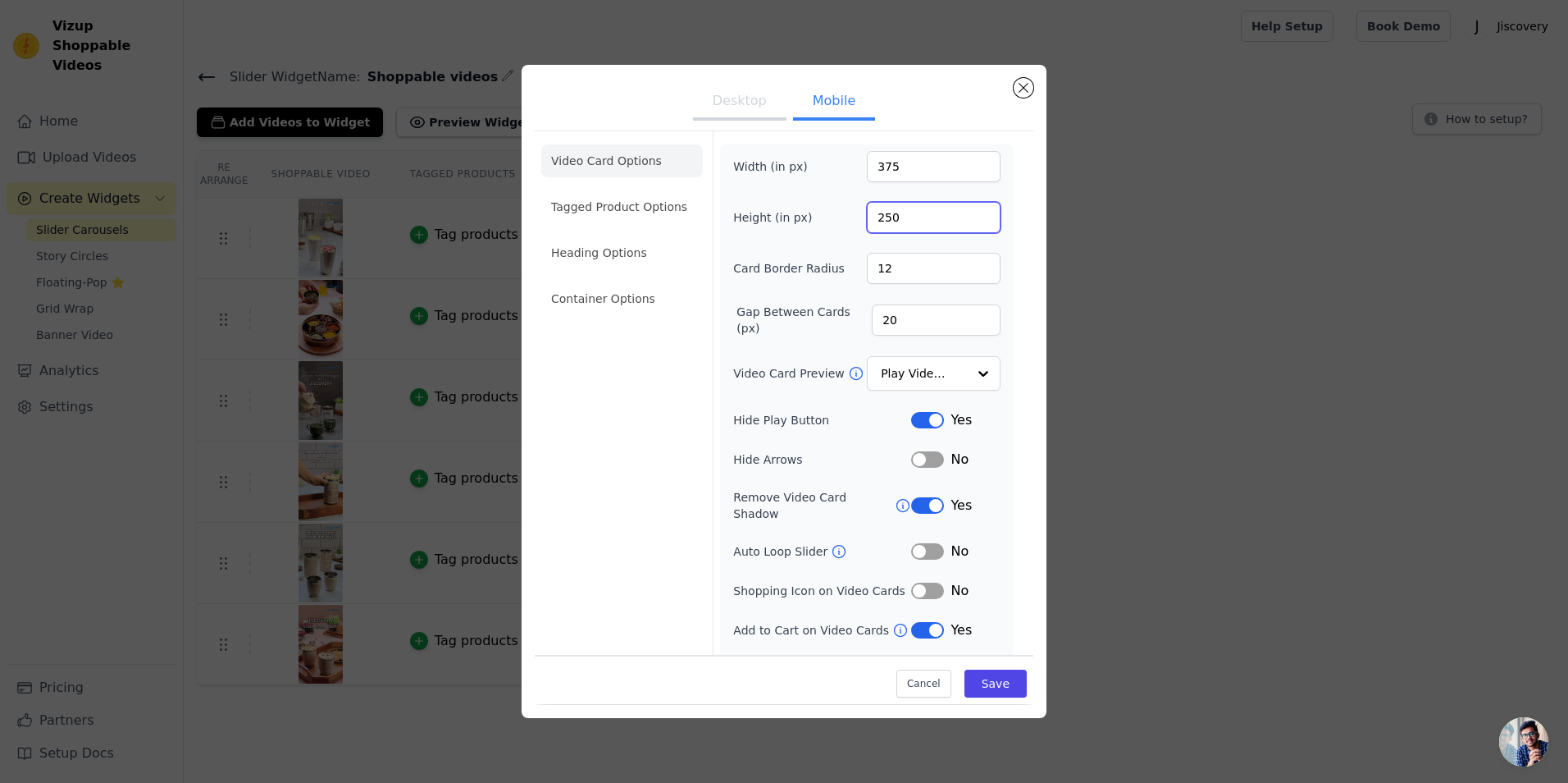
drag, startPoint x: 898, startPoint y: 225, endPoint x: 836, endPoint y: 221, distance: 62.1
click at [836, 221] on div "Height (in px) 250" at bounding box center [867, 217] width 267 height 31
type input "310"
click at [994, 686] on button "Save" at bounding box center [995, 684] width 63 height 28
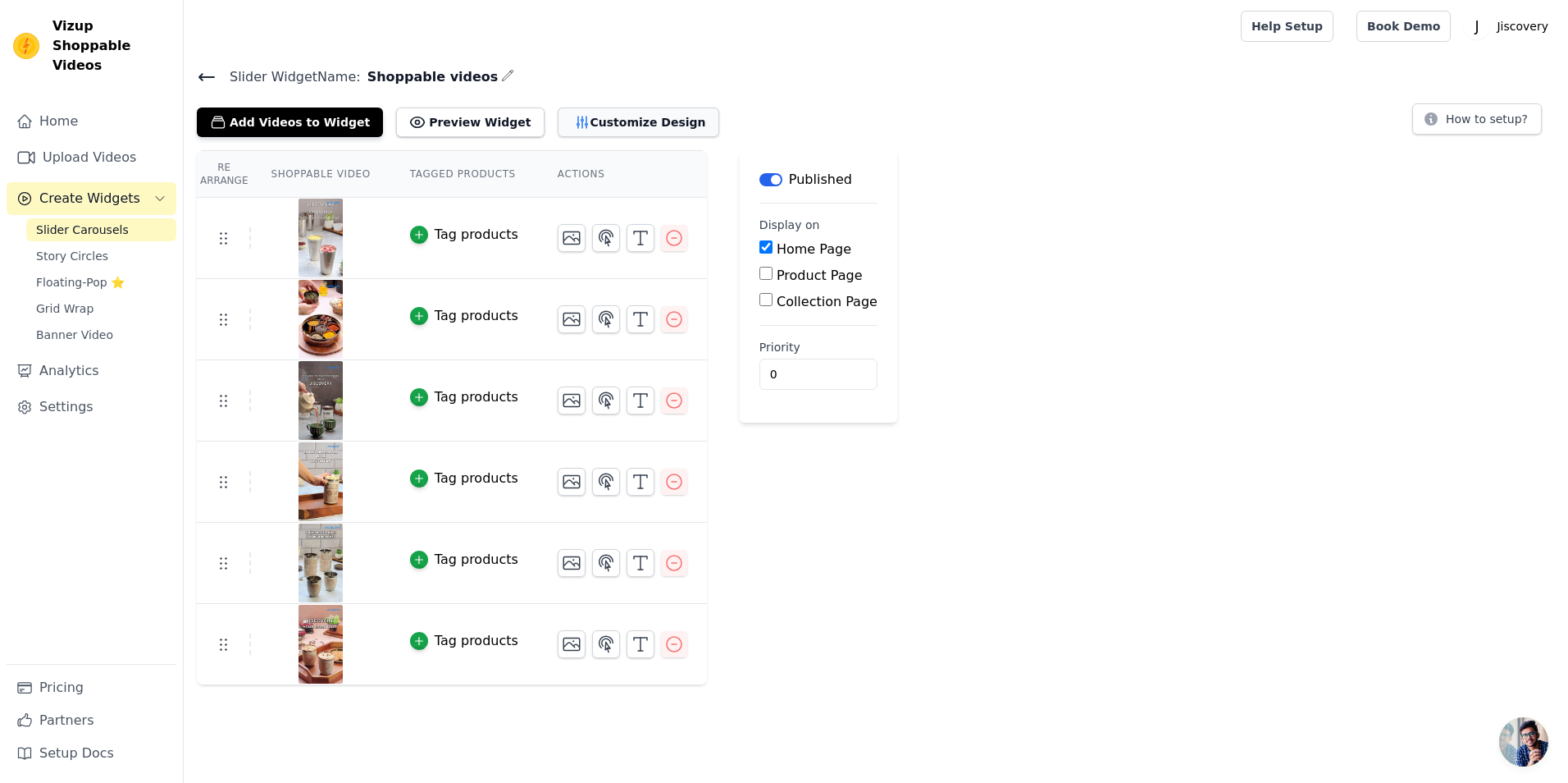
click at [574, 115] on icon "button" at bounding box center [582, 122] width 16 height 16
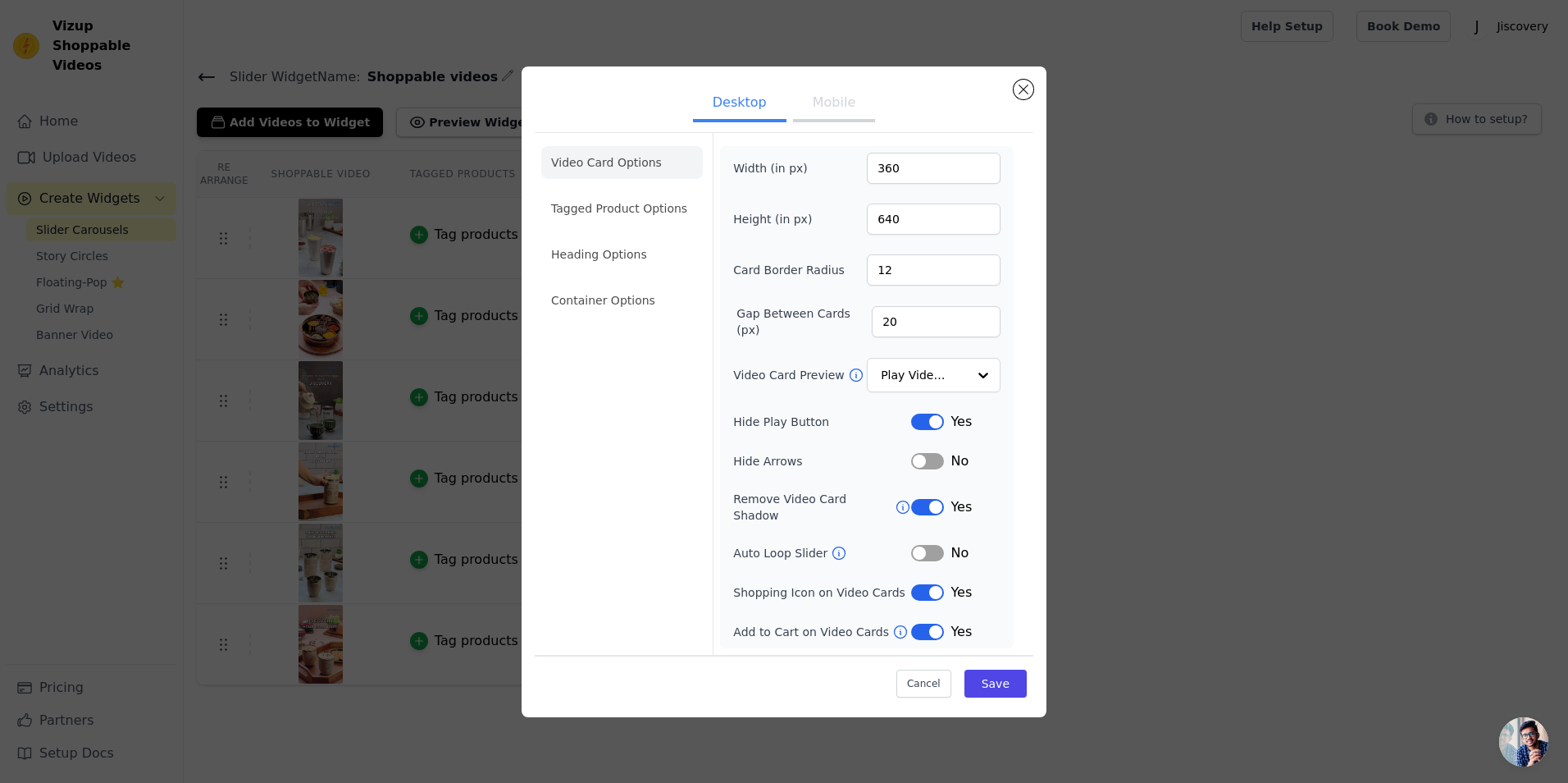
click at [839, 117] on button "Mobile" at bounding box center [834, 103] width 82 height 36
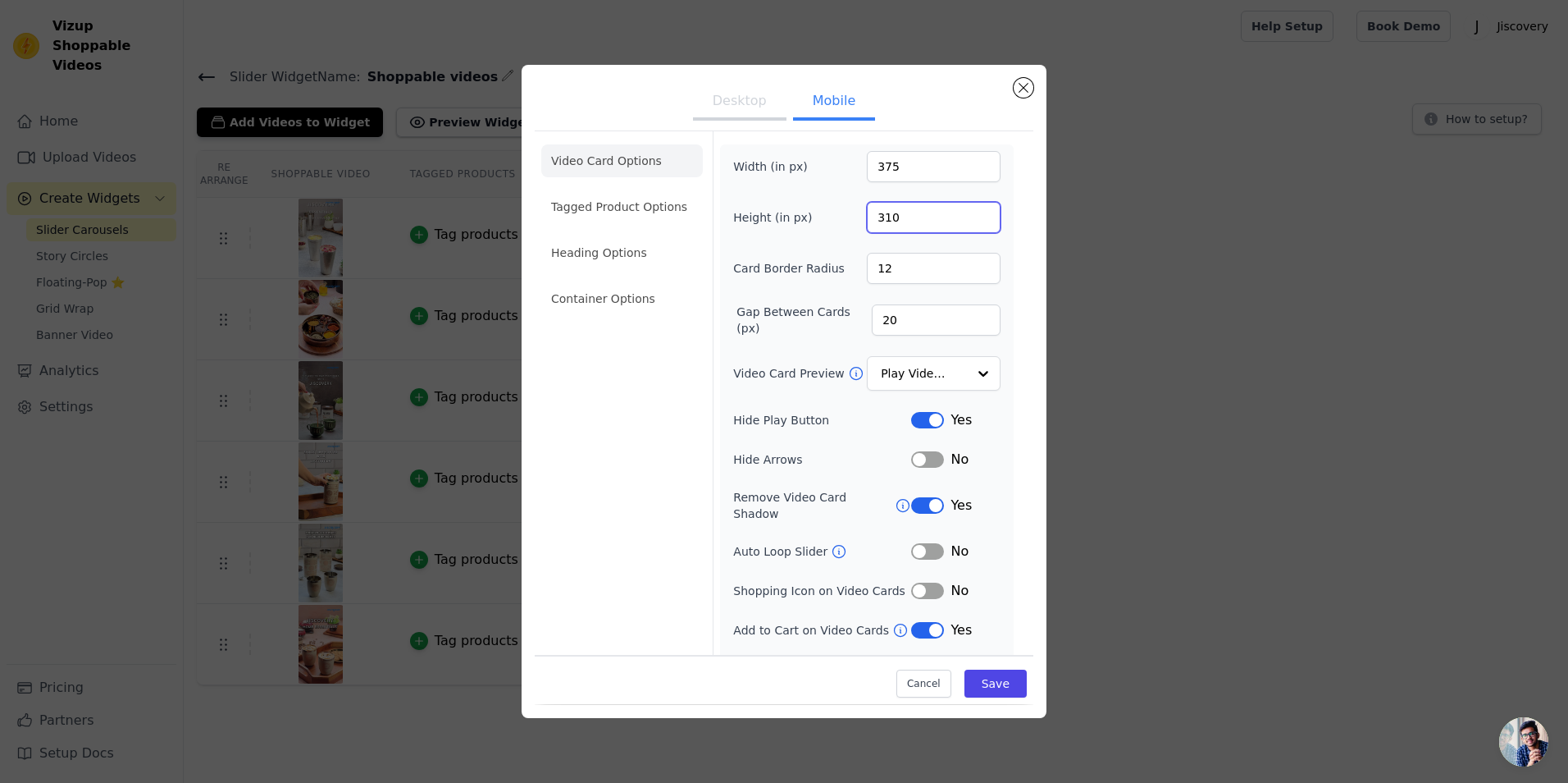
click at [897, 222] on input "310" at bounding box center [934, 217] width 133 height 31
type input "350"
click at [985, 685] on button "Save" at bounding box center [995, 684] width 63 height 28
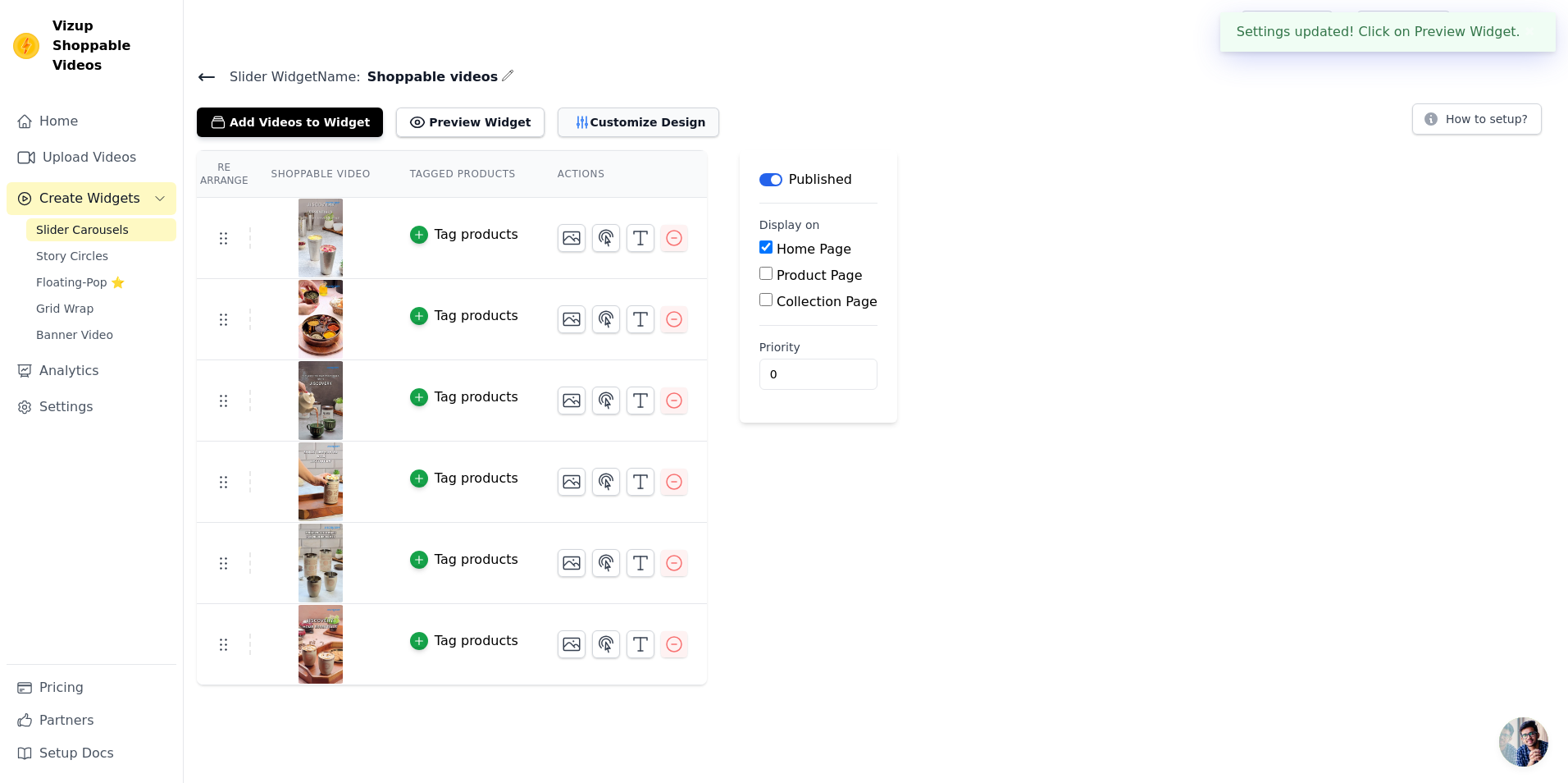
click at [565, 123] on button "Customize Design" at bounding box center [638, 122] width 161 height 30
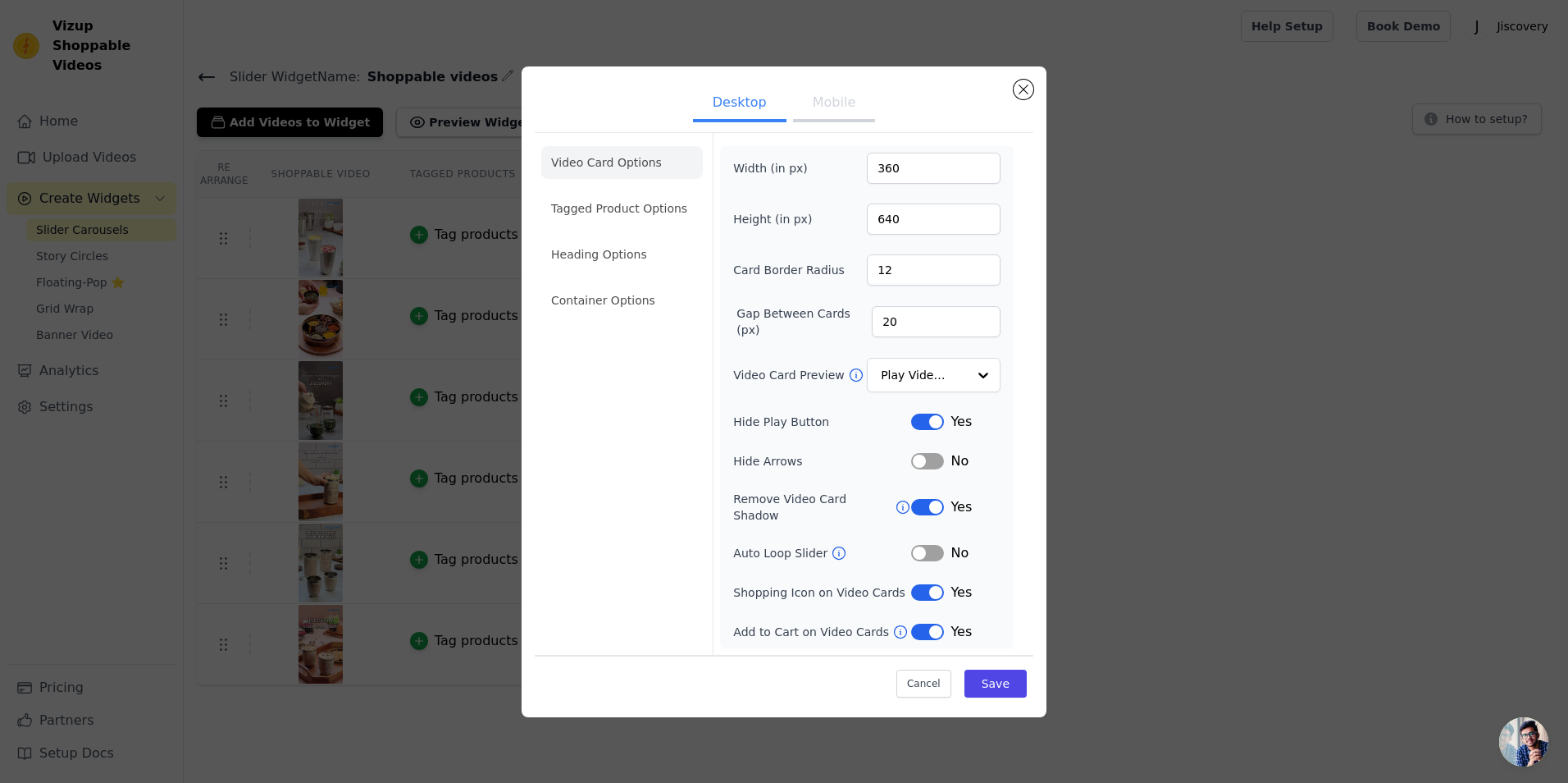
click at [829, 99] on button "Mobile" at bounding box center [834, 103] width 82 height 36
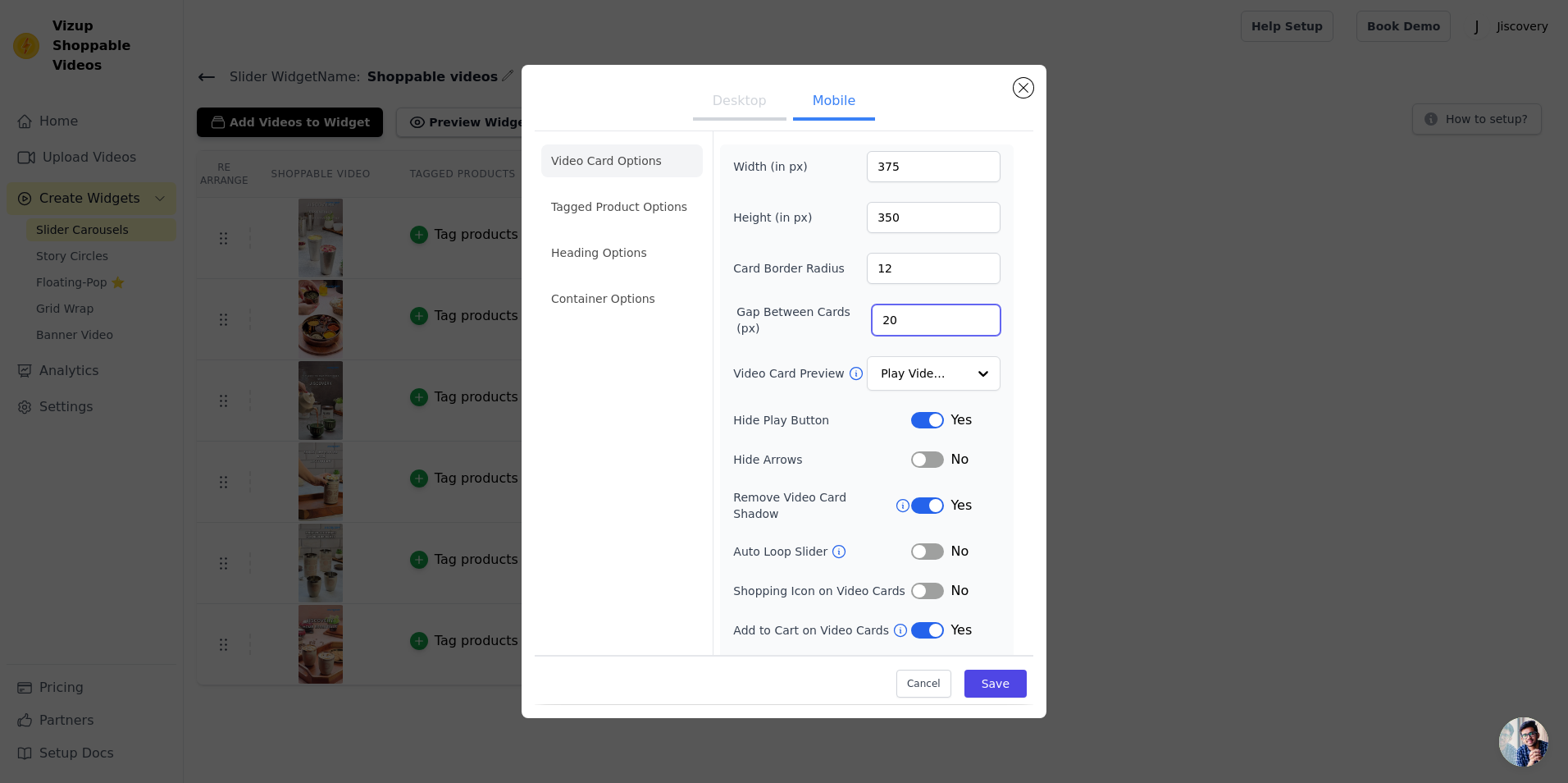
drag, startPoint x: 890, startPoint y: 323, endPoint x: 831, endPoint y: 329, distance: 59.3
click at [831, 329] on div "Gap Between Cards (px) 20" at bounding box center [867, 320] width 267 height 33
type input "10"
click at [1002, 685] on button "Save" at bounding box center [995, 684] width 63 height 28
